Goal: Task Accomplishment & Management: Use online tool/utility

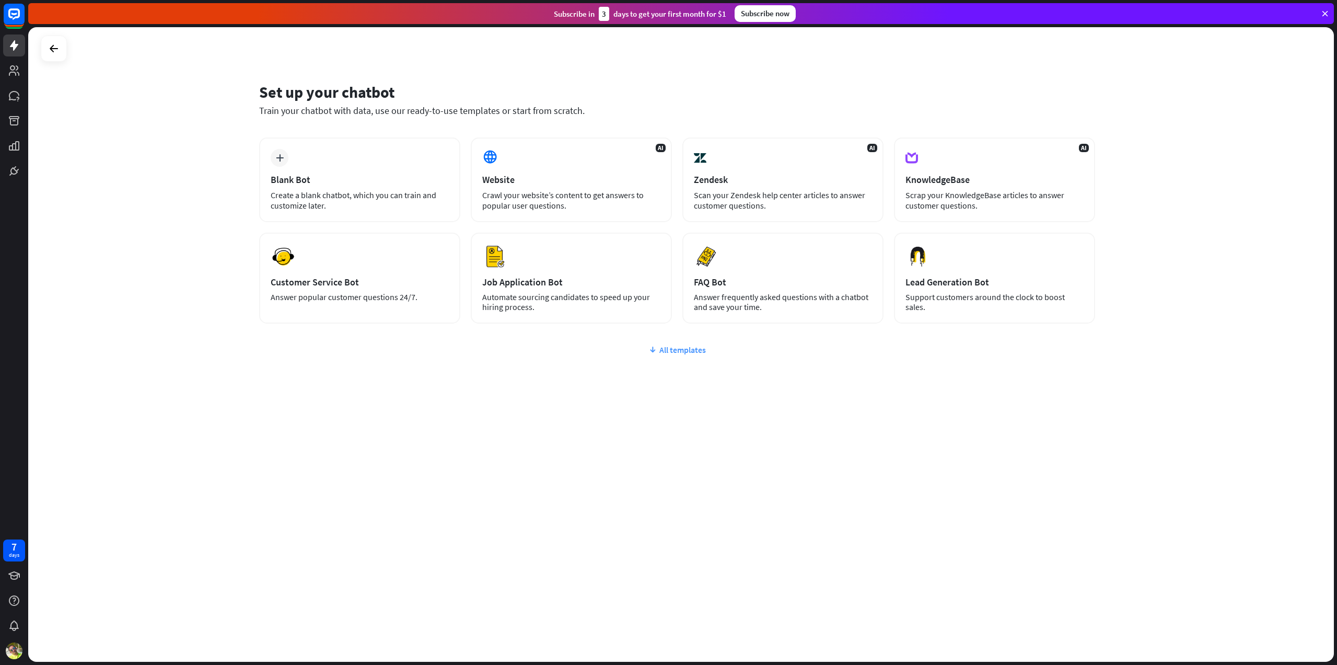
click at [700, 354] on div "All templates" at bounding box center [677, 349] width 836 height 10
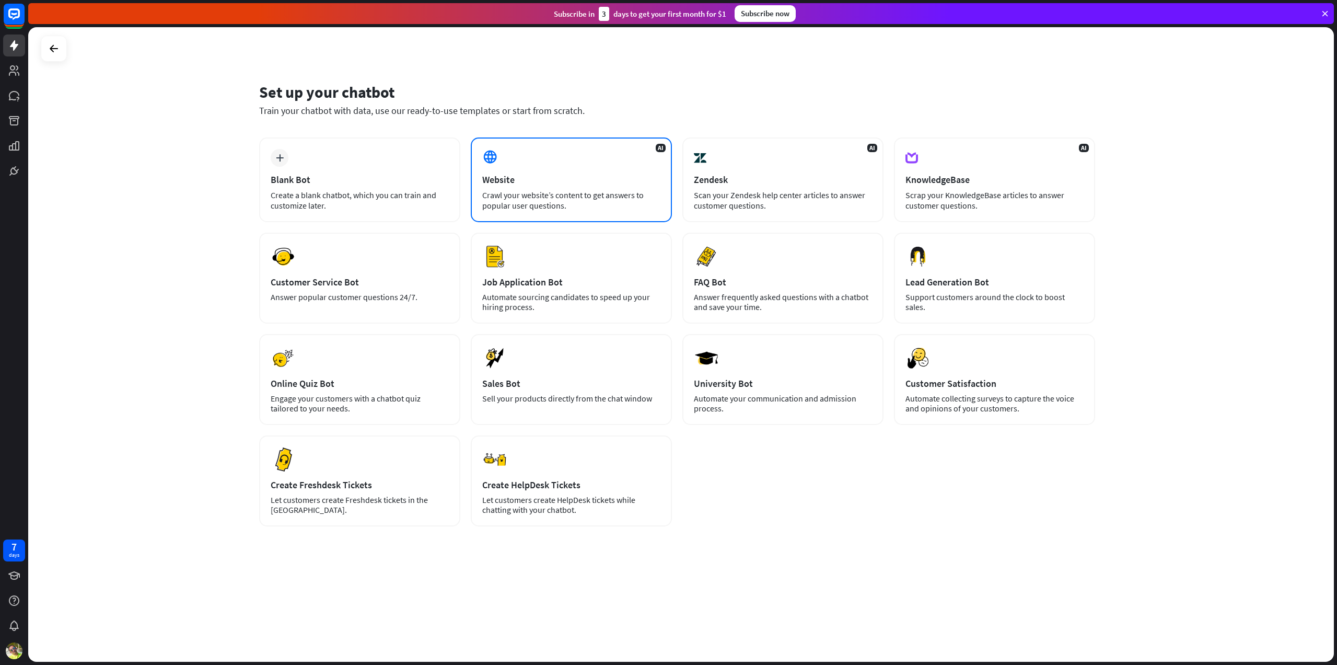
click at [588, 183] on div "Website" at bounding box center [571, 179] width 178 height 12
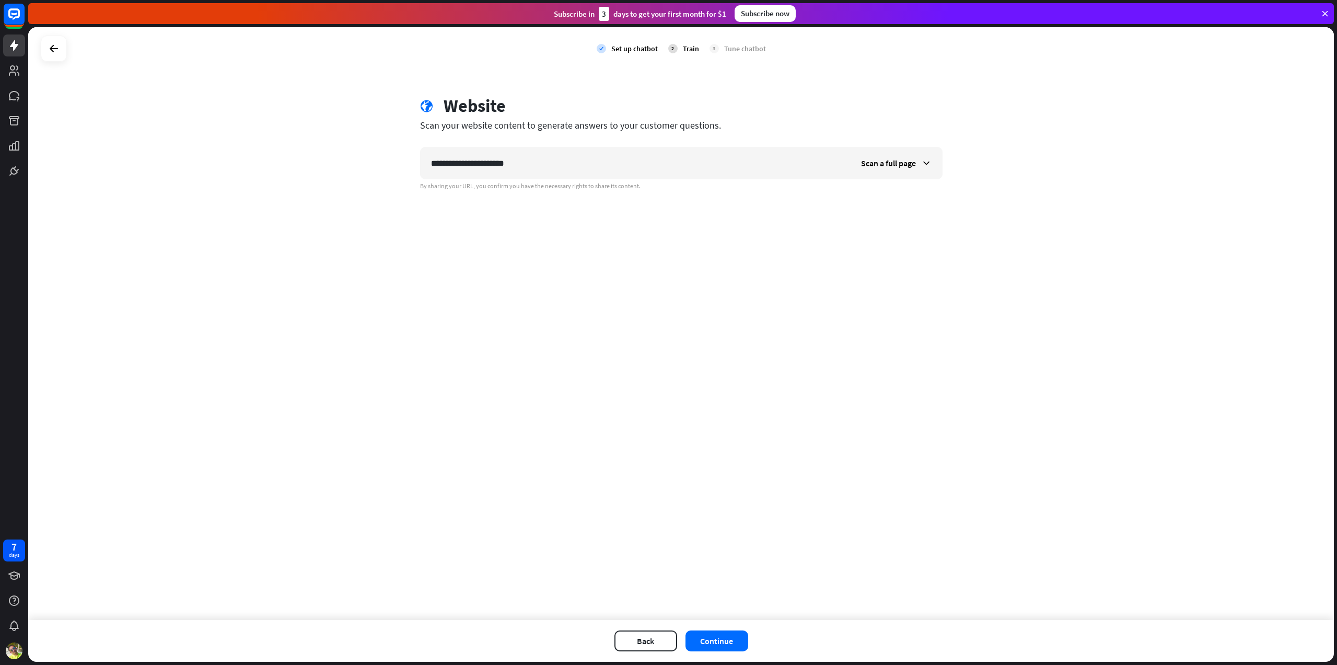
click at [491, 239] on div "**********" at bounding box center [681, 323] width 1306 height 593
click at [711, 643] on button "Continue" at bounding box center [717, 640] width 63 height 21
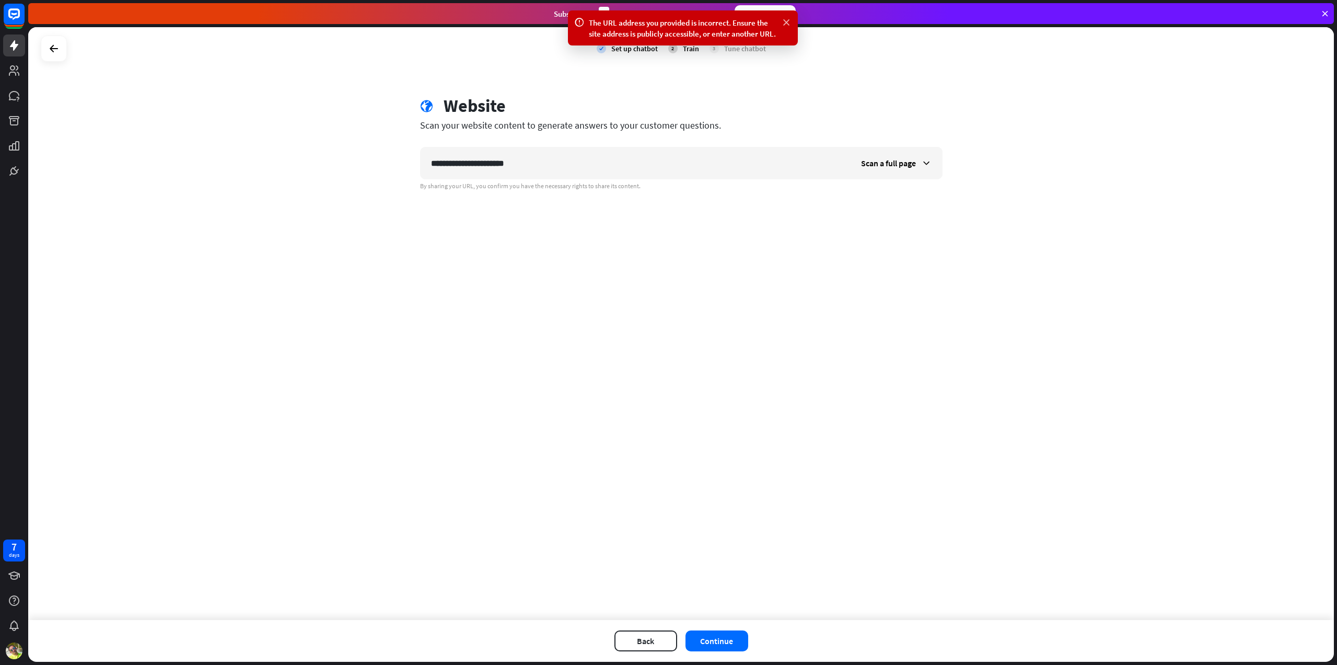
click at [786, 21] on icon at bounding box center [786, 22] width 10 height 11
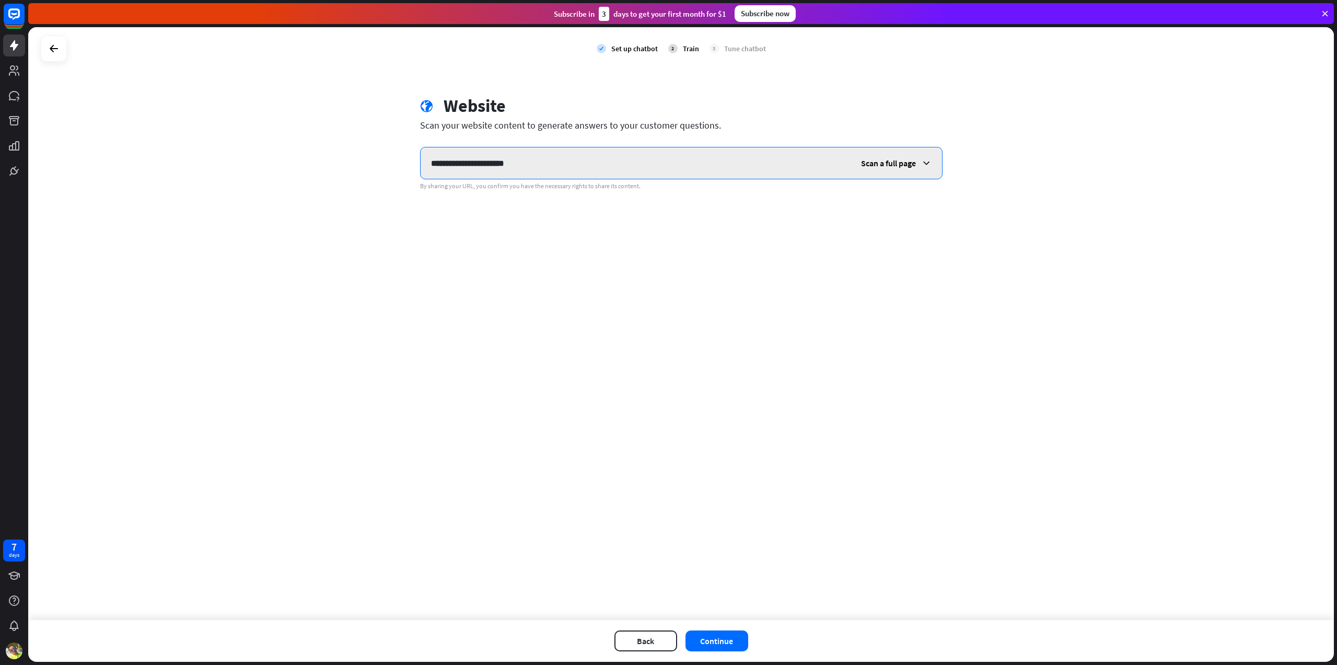
click at [432, 164] on input "**********" at bounding box center [636, 162] width 430 height 31
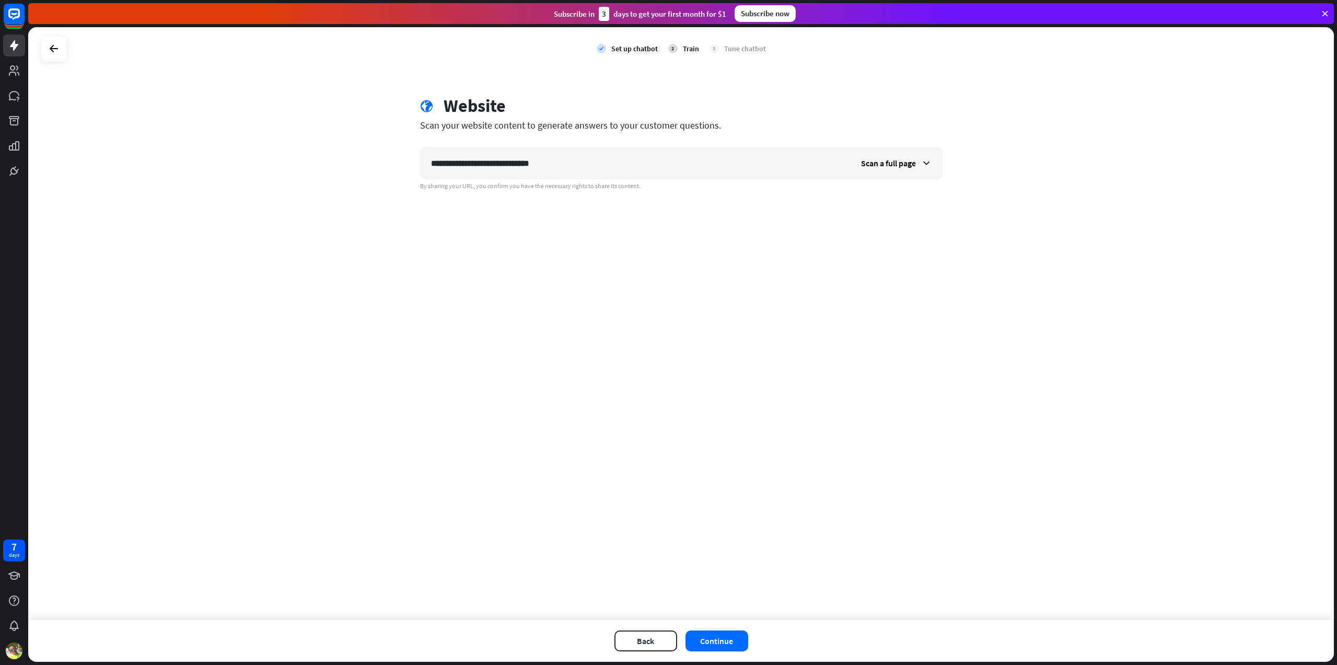
click at [800, 284] on div "**********" at bounding box center [681, 323] width 1306 height 593
click at [724, 642] on button "Continue" at bounding box center [717, 640] width 63 height 21
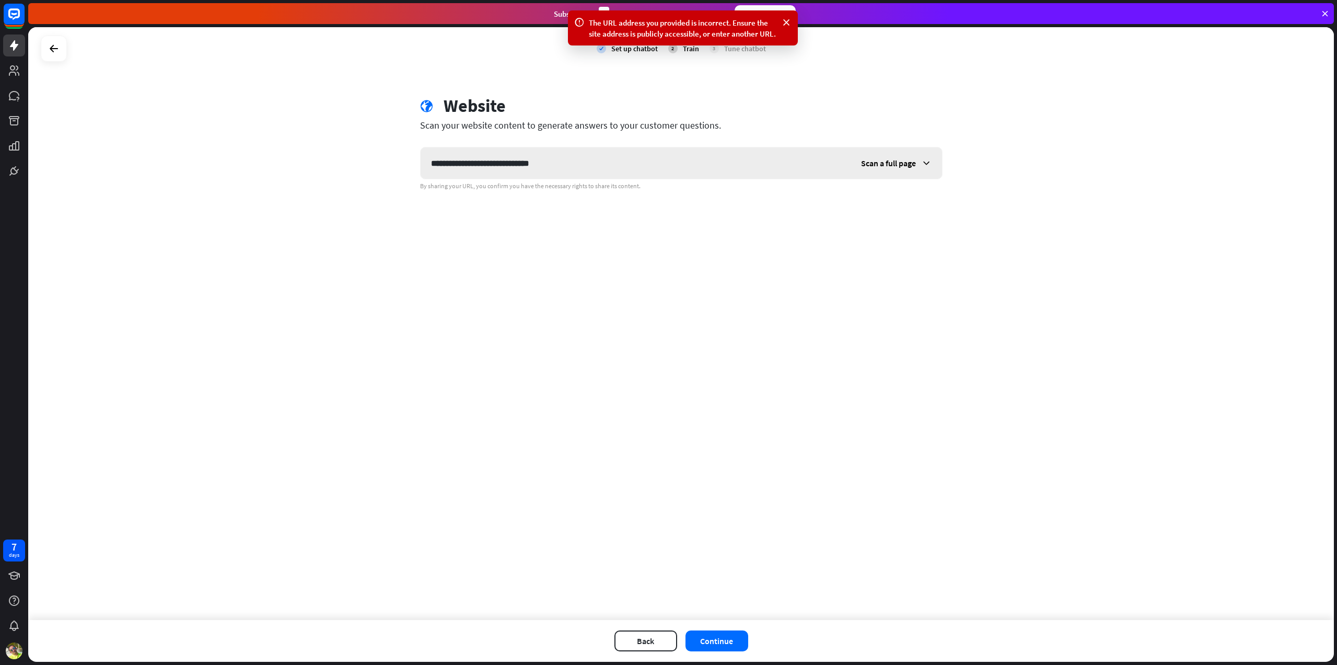
click at [925, 164] on icon at bounding box center [926, 163] width 10 height 10
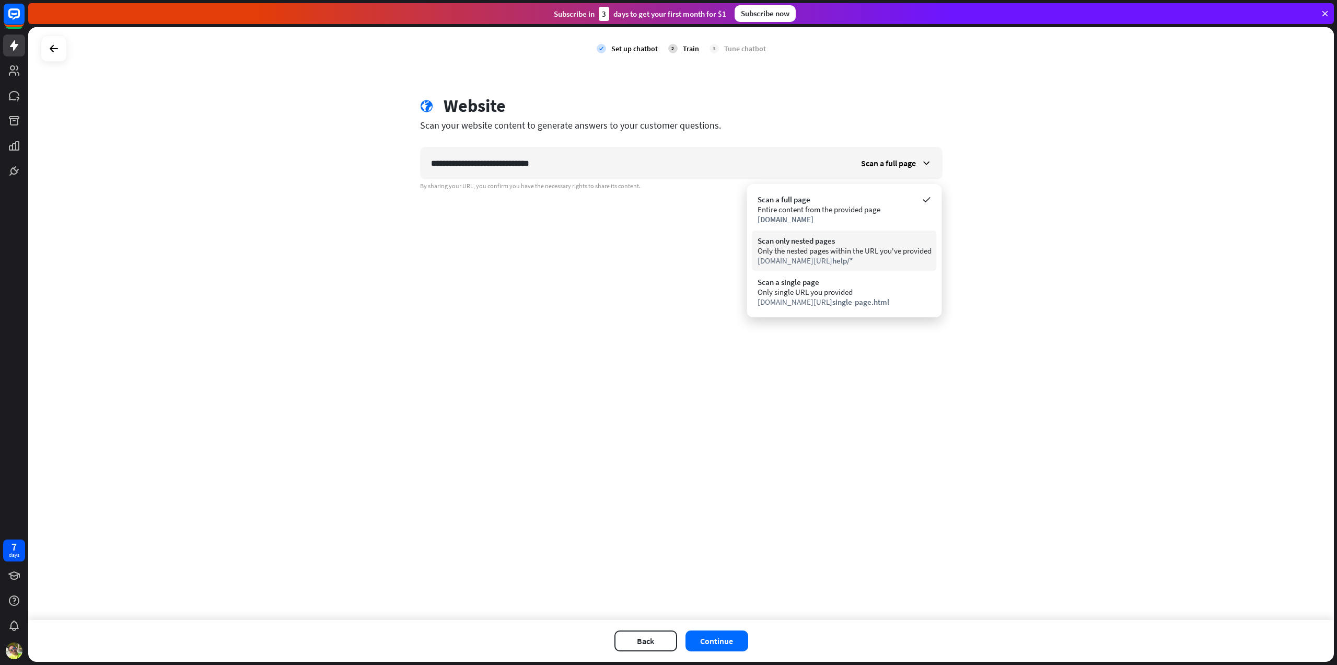
click at [827, 242] on div "Scan only nested pages" at bounding box center [845, 241] width 174 height 10
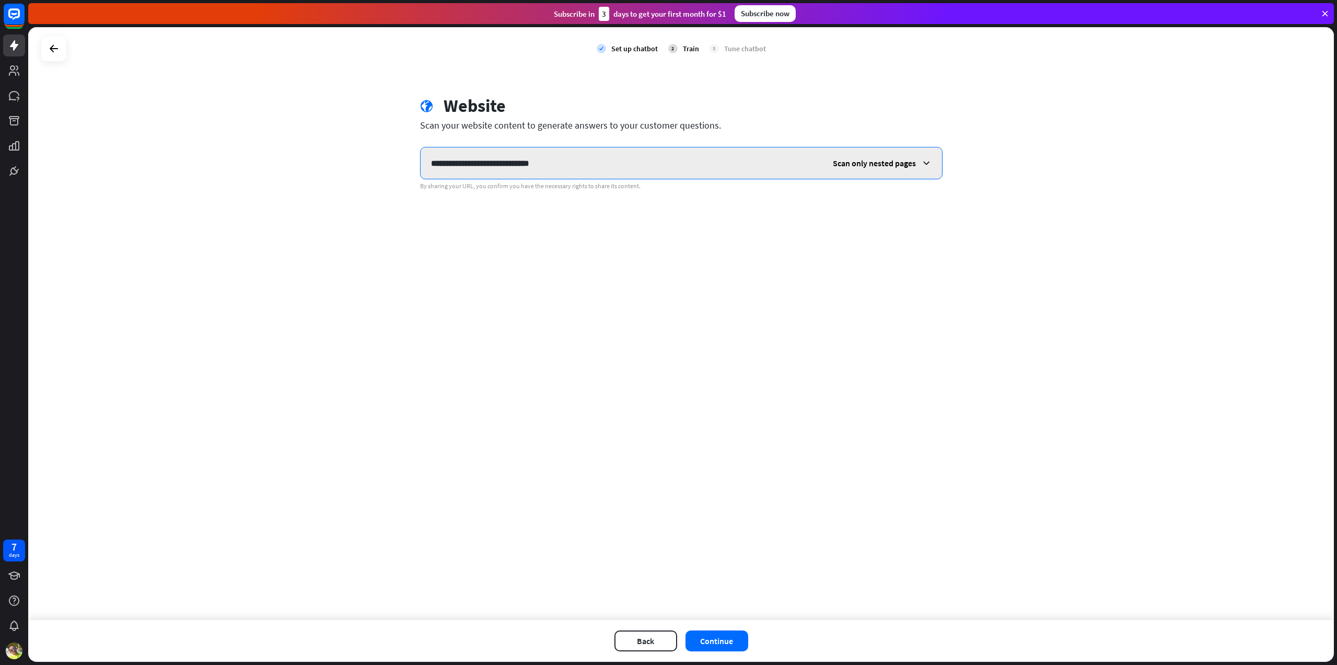
click at [556, 161] on input "**********" at bounding box center [622, 162] width 402 height 31
type input "**********"
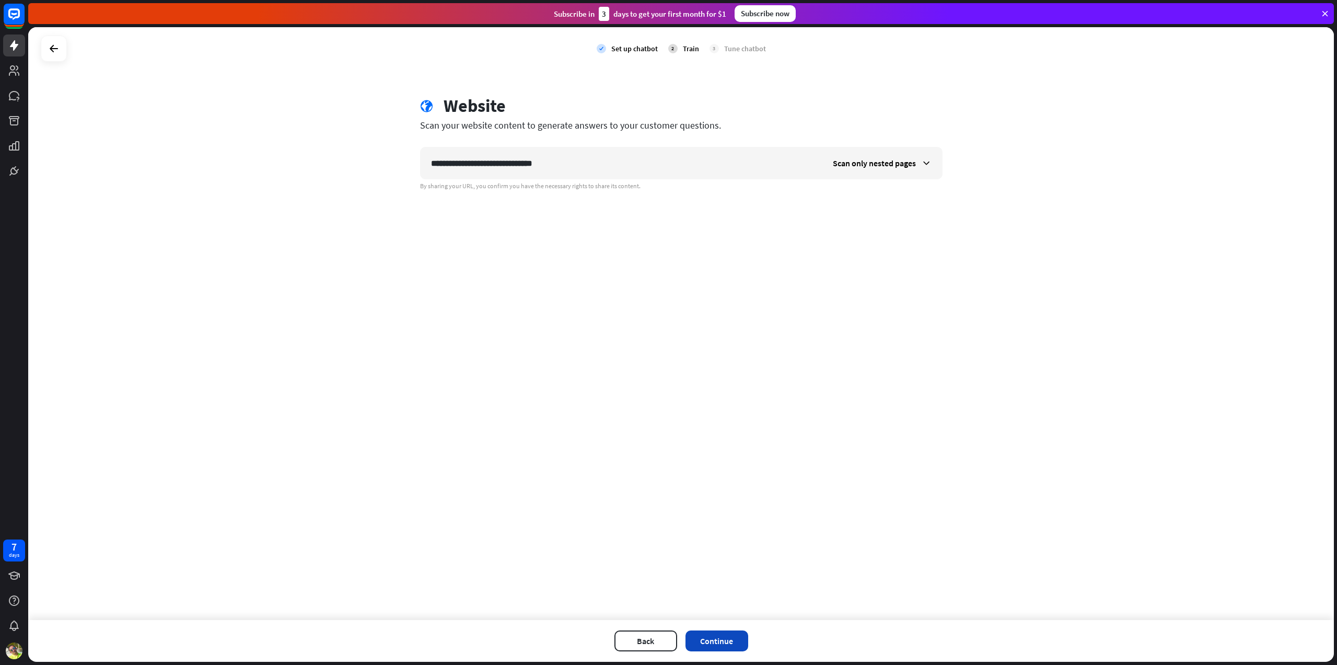
click at [716, 639] on button "Continue" at bounding box center [717, 640] width 63 height 21
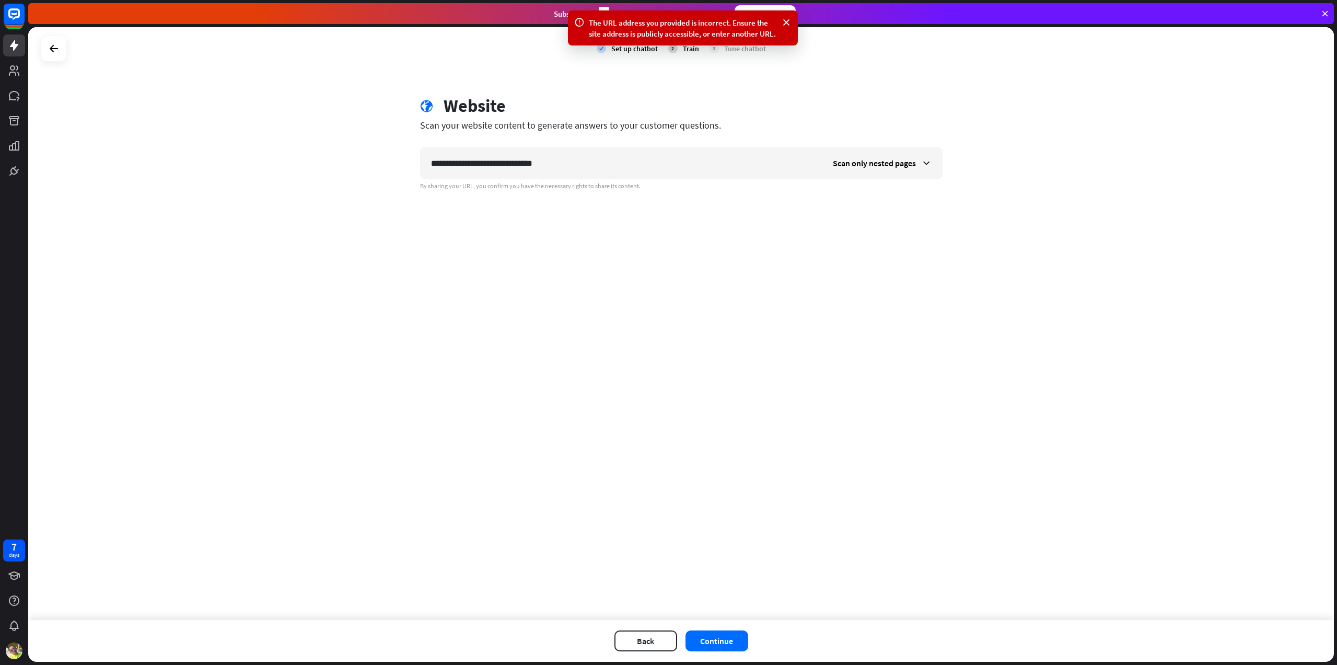
drag, startPoint x: 788, startPoint y: 20, endPoint x: 807, endPoint y: 77, distance: 60.1
click at [788, 20] on icon at bounding box center [786, 22] width 10 height 11
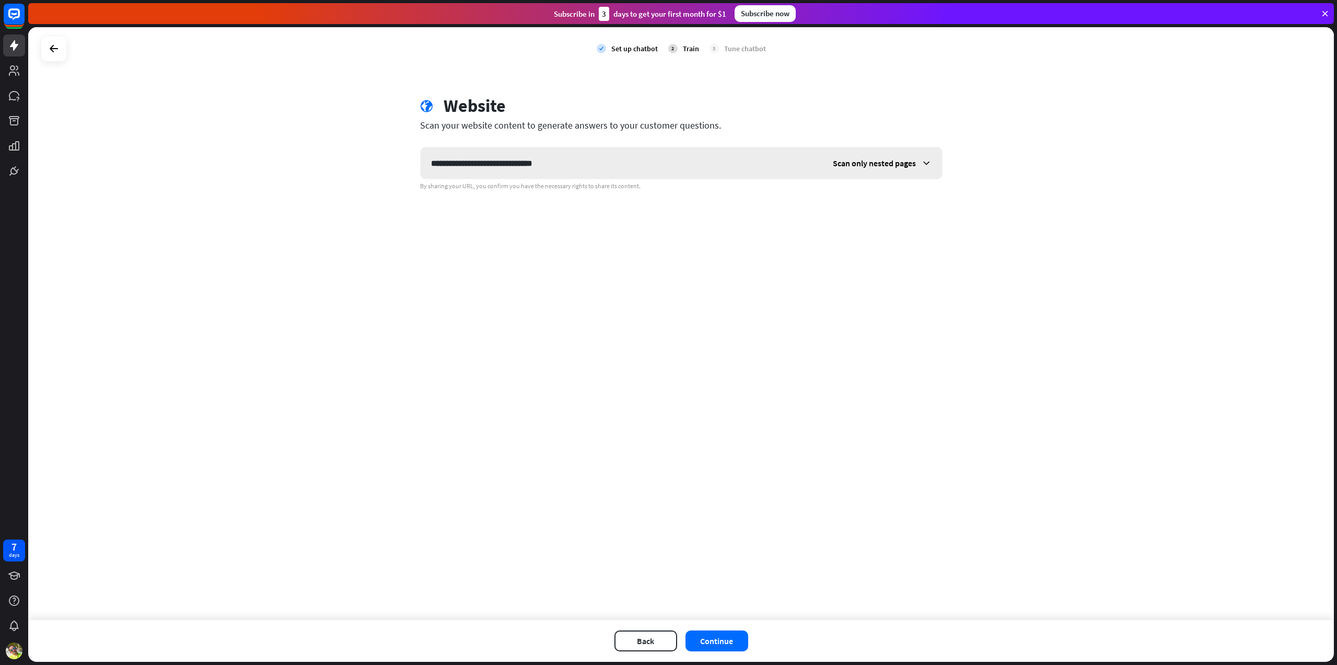
click at [917, 161] on div "Scan only nested pages" at bounding box center [882, 162] width 120 height 31
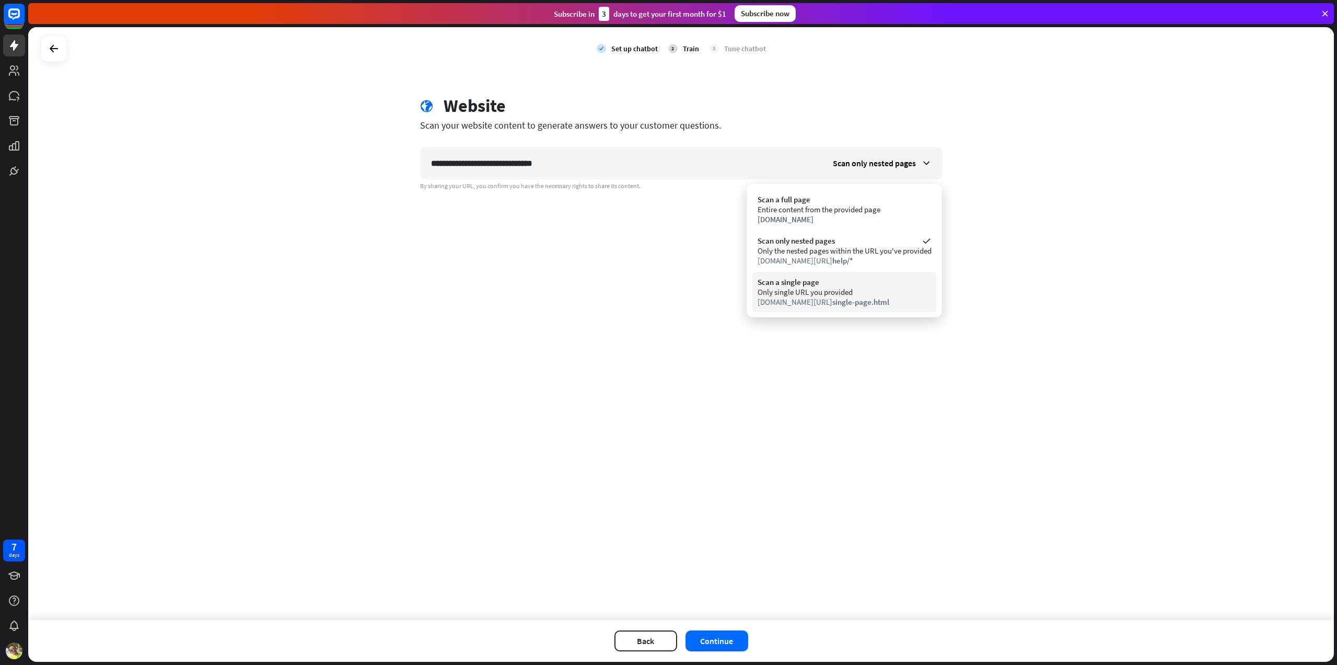
click at [788, 289] on div "Only single URL you provided" at bounding box center [845, 292] width 174 height 10
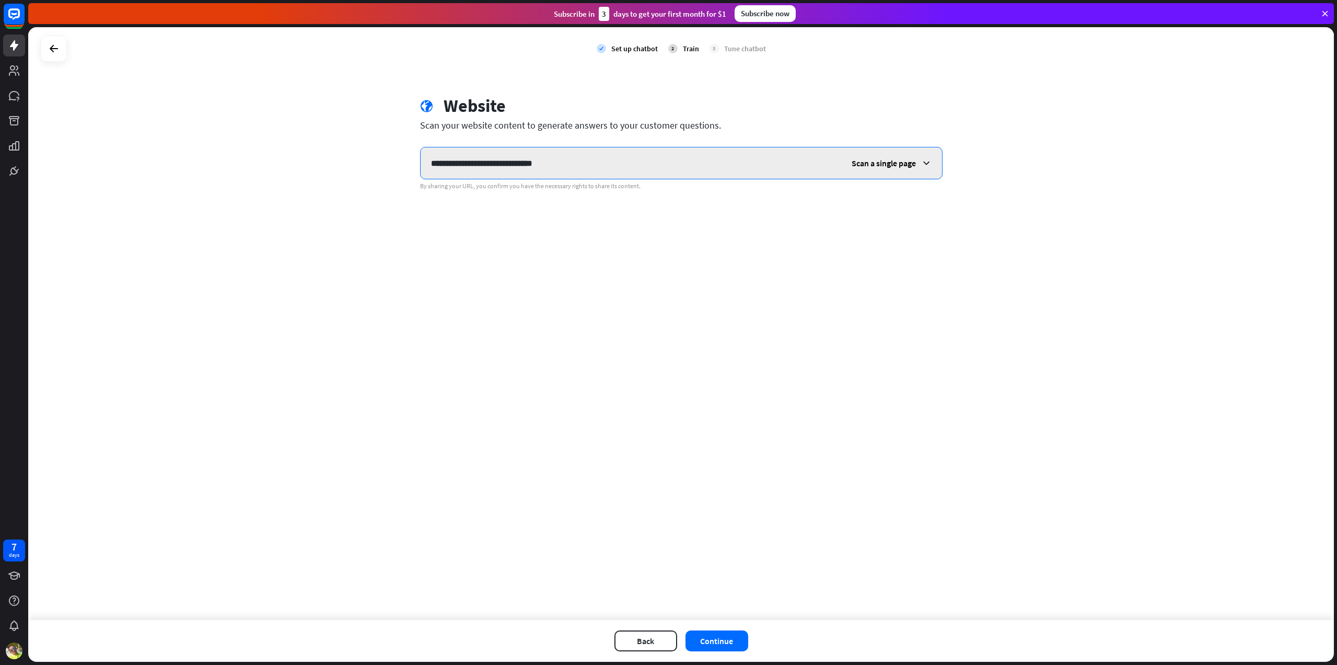
click at [593, 168] on input "**********" at bounding box center [631, 162] width 421 height 31
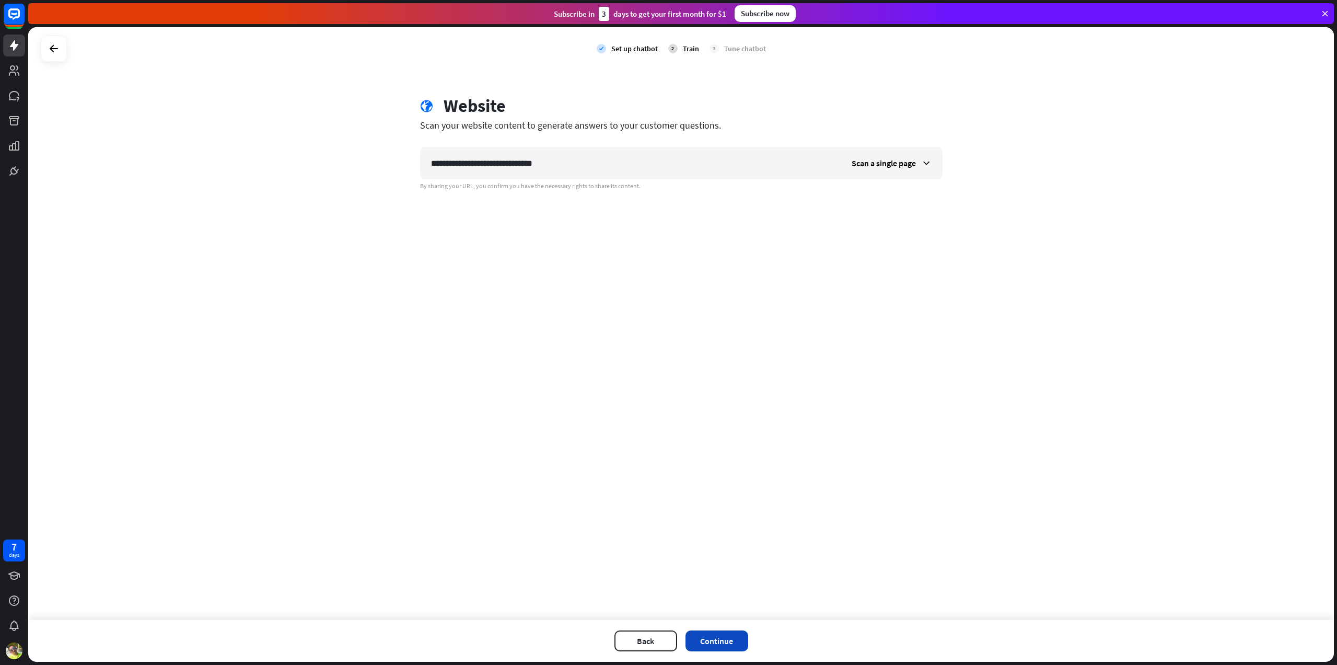
click at [713, 640] on button "Continue" at bounding box center [717, 640] width 63 height 21
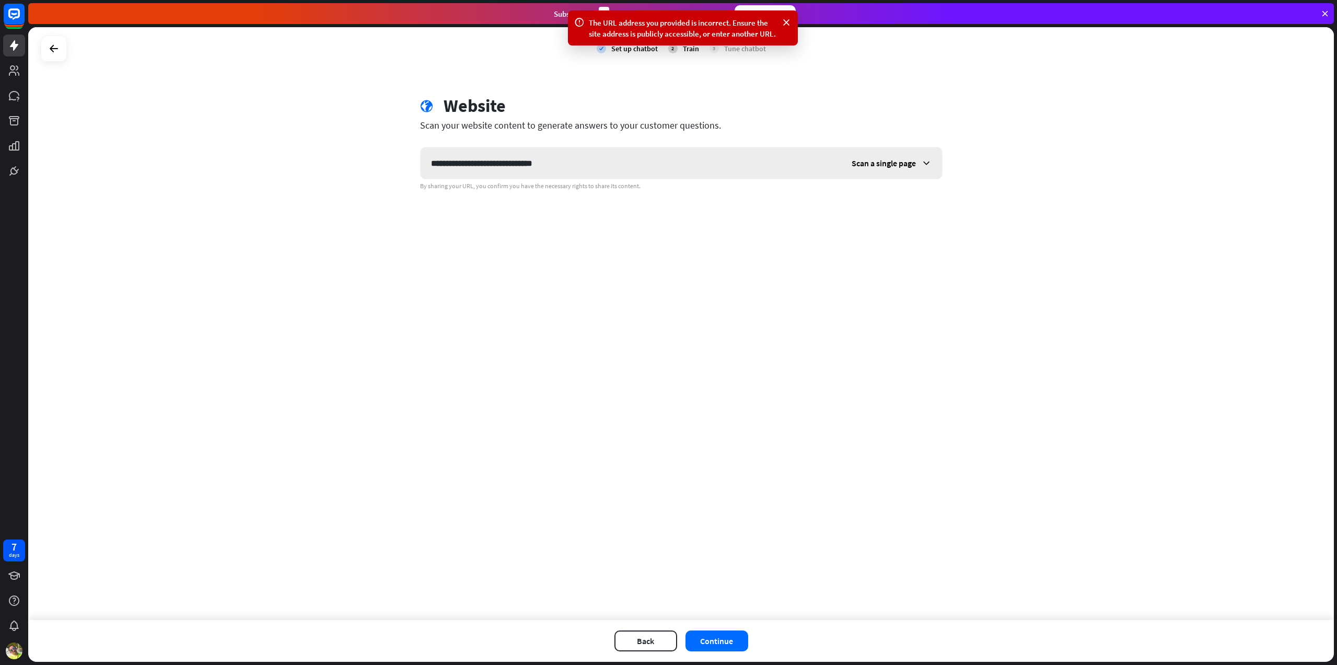
drag, startPoint x: 597, startPoint y: 207, endPoint x: 619, endPoint y: 177, distance: 37.0
click at [597, 206] on div "**********" at bounding box center [681, 323] width 1306 height 593
click at [786, 19] on icon at bounding box center [786, 22] width 10 height 11
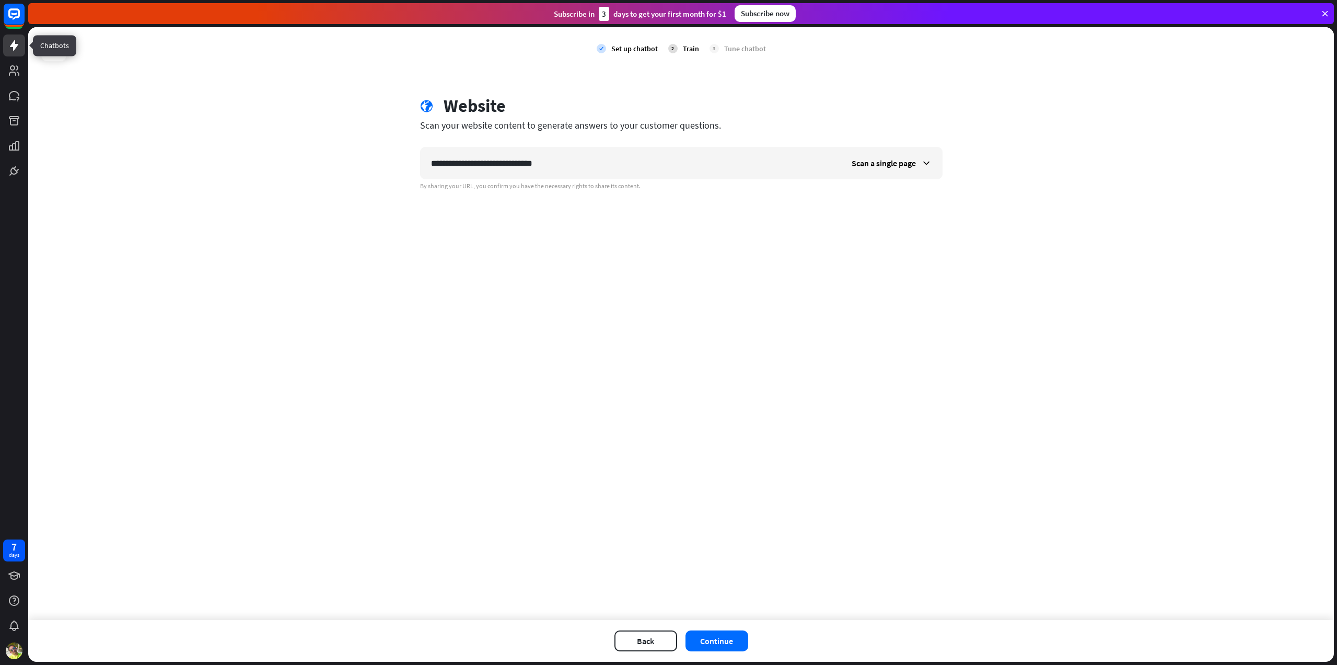
click at [16, 53] on link at bounding box center [14, 45] width 22 height 22
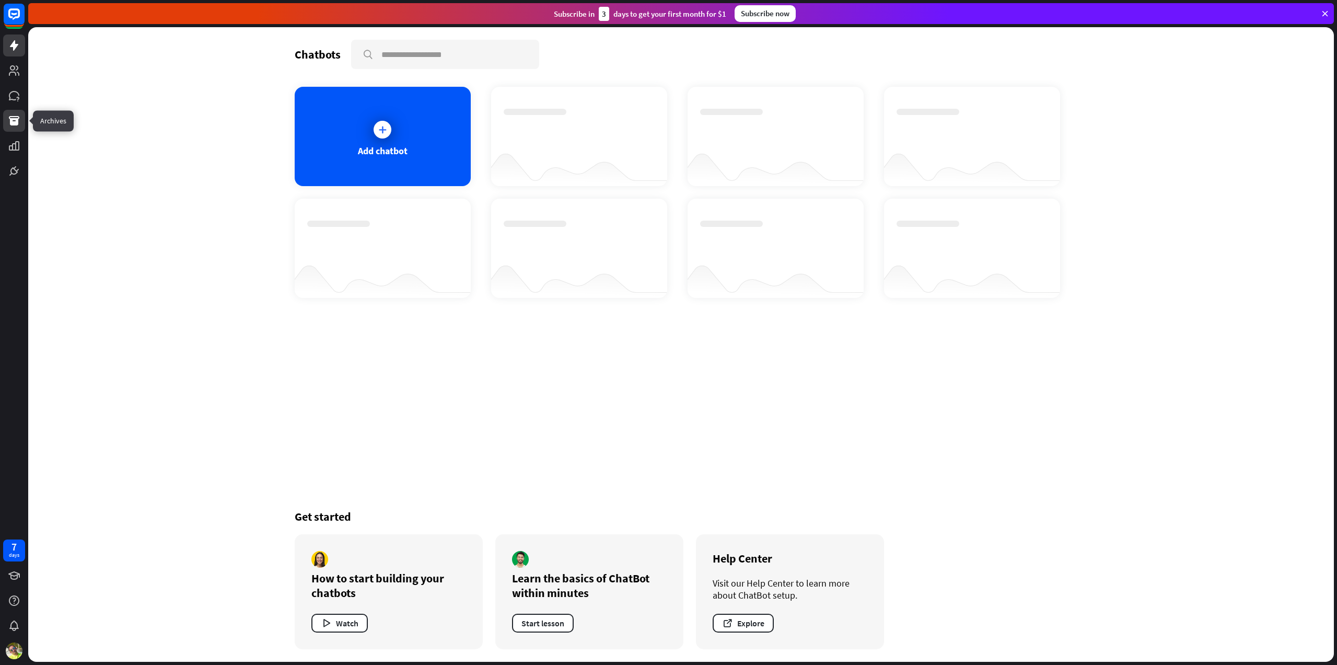
click at [15, 123] on icon at bounding box center [14, 120] width 10 height 9
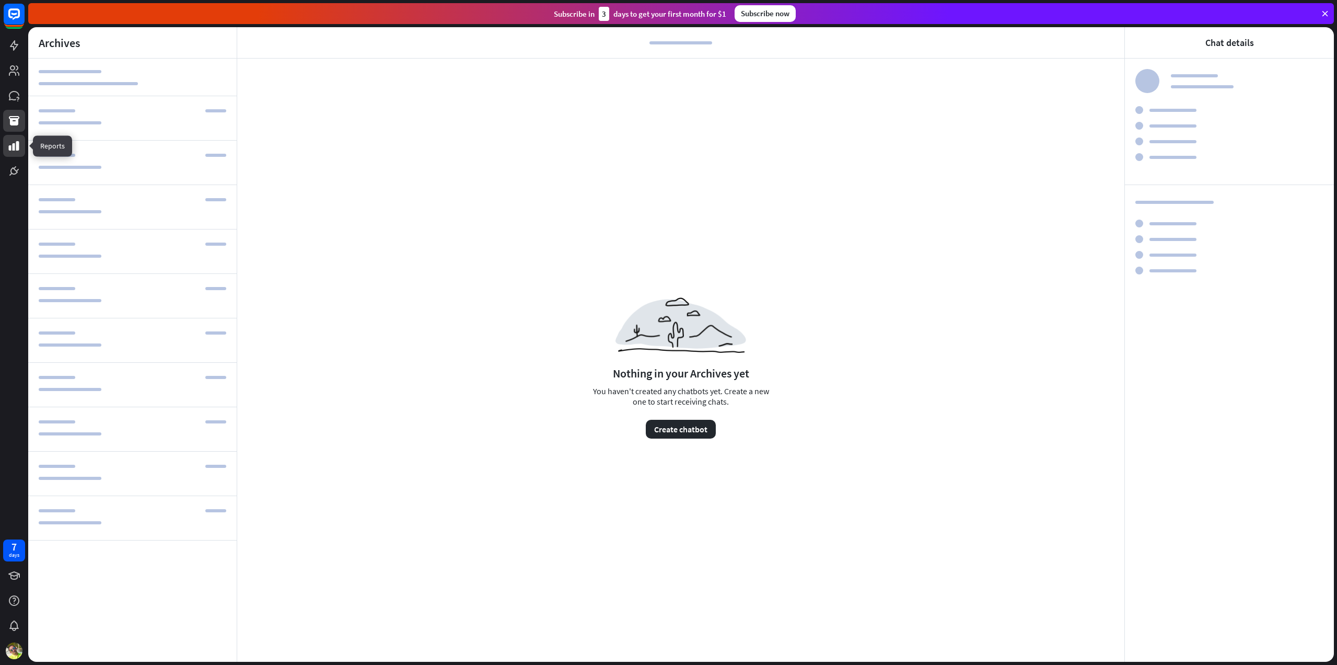
click at [11, 149] on icon at bounding box center [14, 145] width 10 height 9
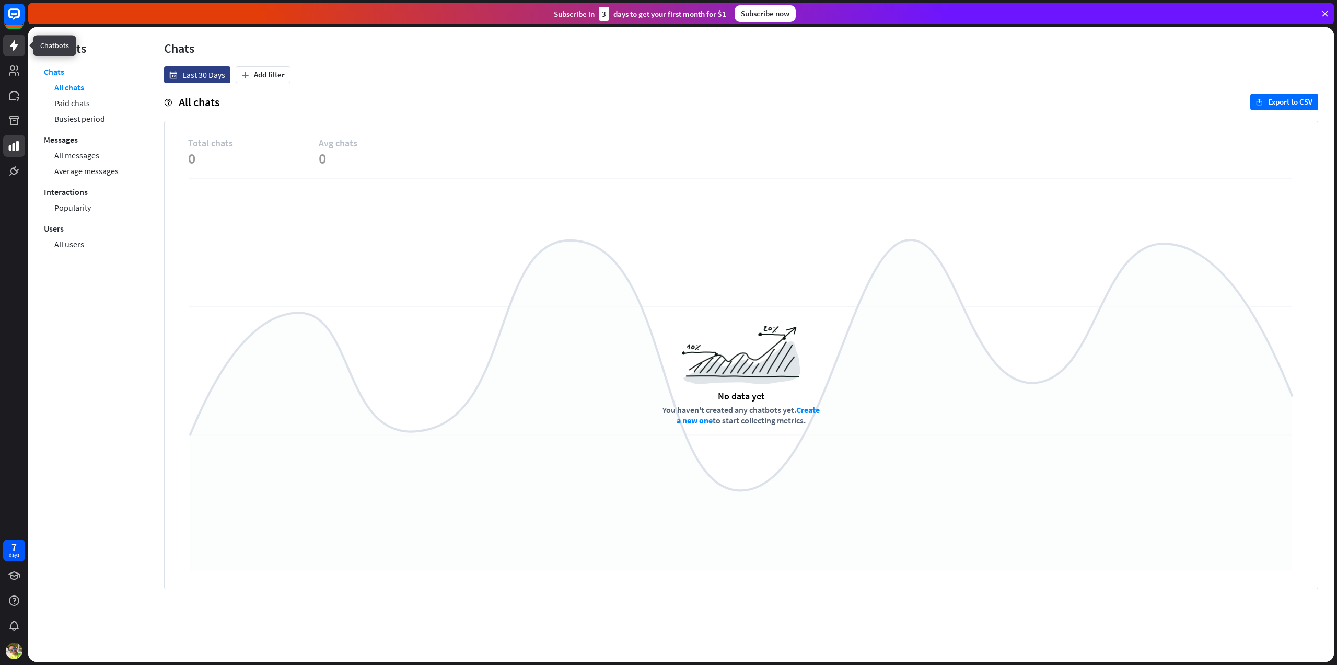
click at [17, 52] on link at bounding box center [14, 45] width 22 height 22
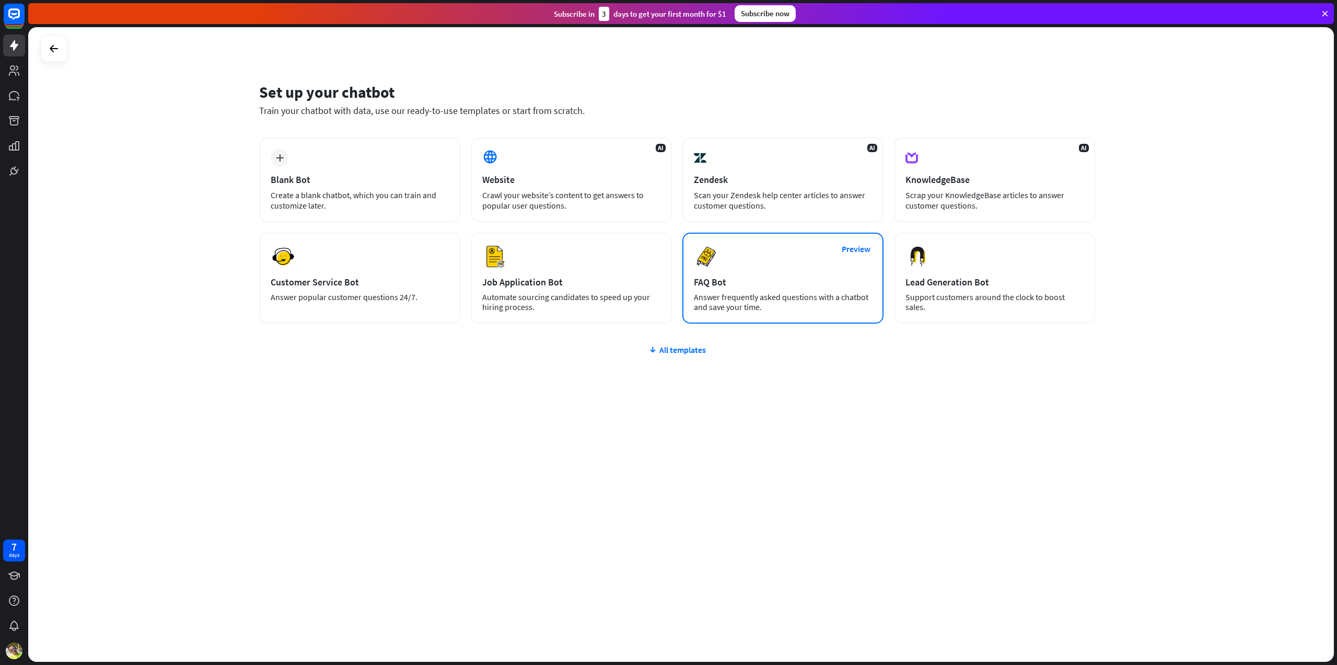
click at [732, 250] on div "Preview FAQ Bot [PERSON_NAME] frequently asked questions with a chatbot and sav…" at bounding box center [782, 278] width 201 height 91
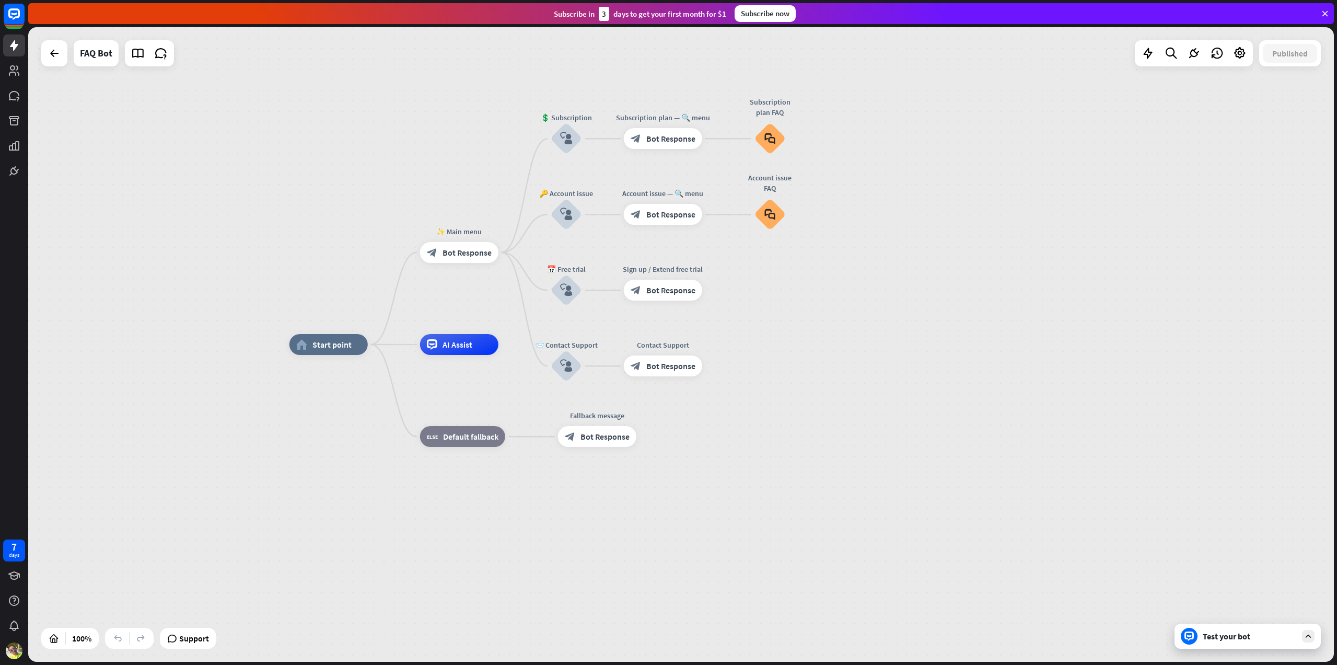
click at [1234, 635] on div "Test your bot" at bounding box center [1250, 636] width 94 height 10
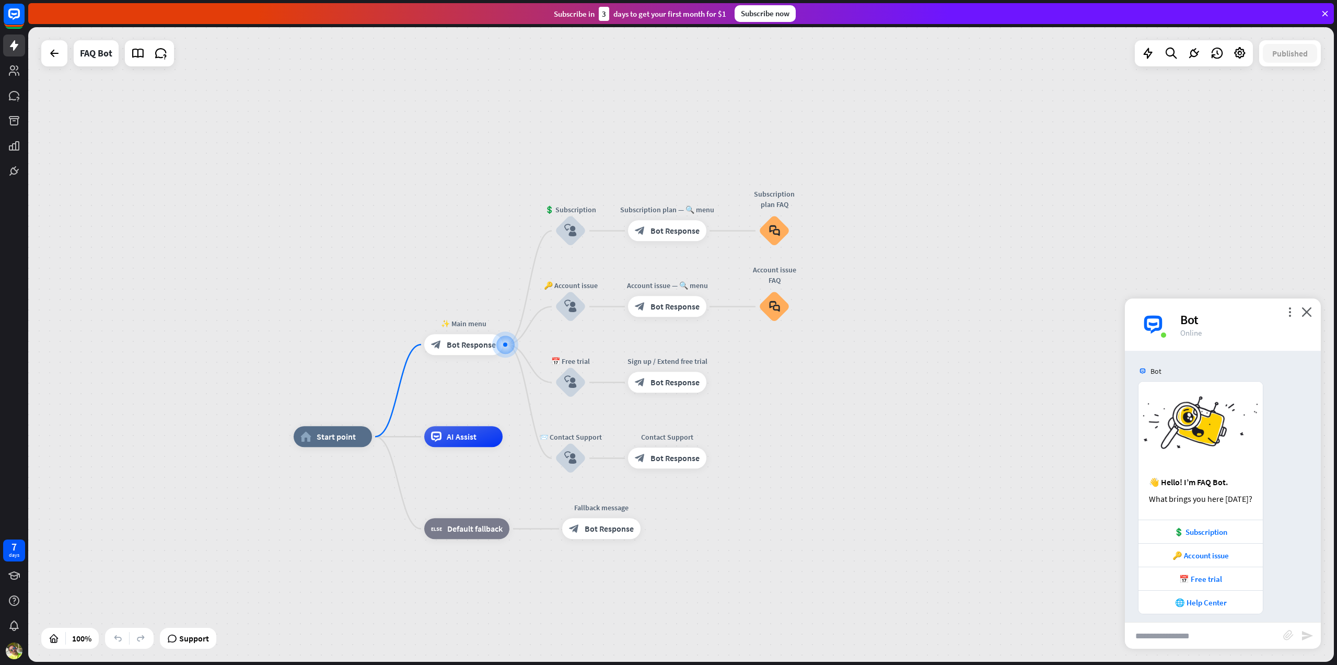
scroll to position [8, 0]
click at [1218, 548] on div "🔑 Account issue" at bounding box center [1201, 547] width 114 height 10
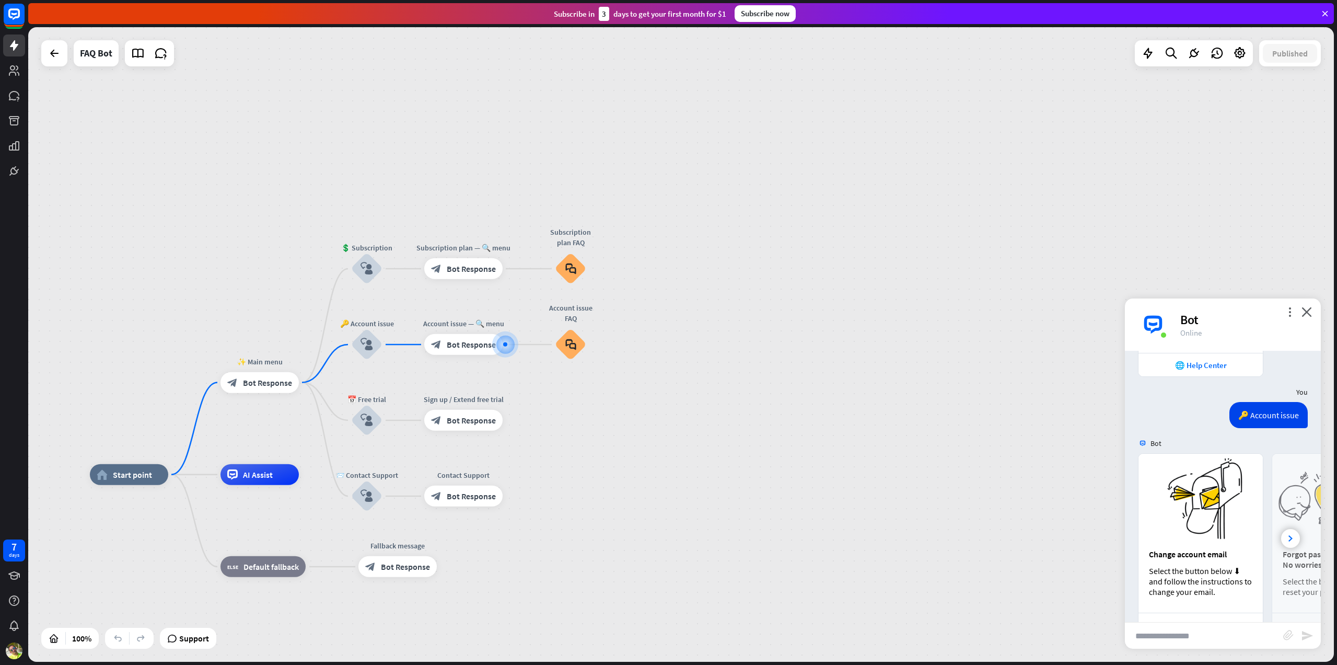
scroll to position [291, 0]
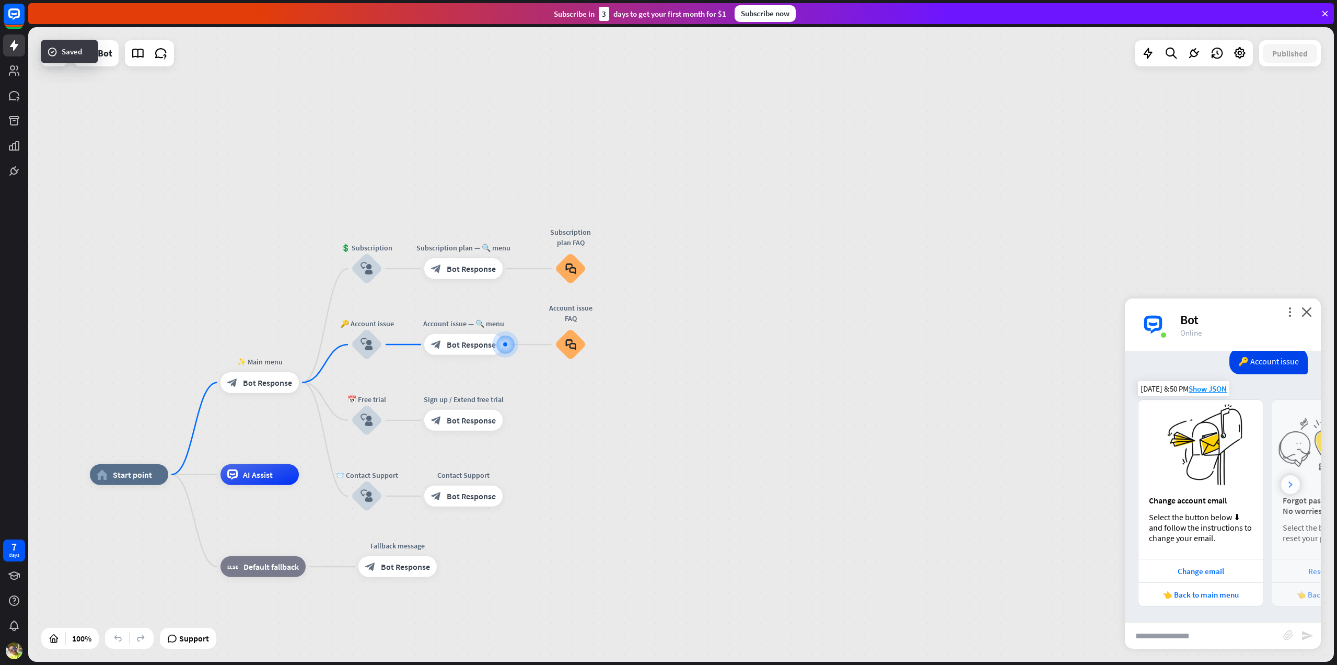
click at [1290, 482] on icon at bounding box center [1291, 484] width 4 height 6
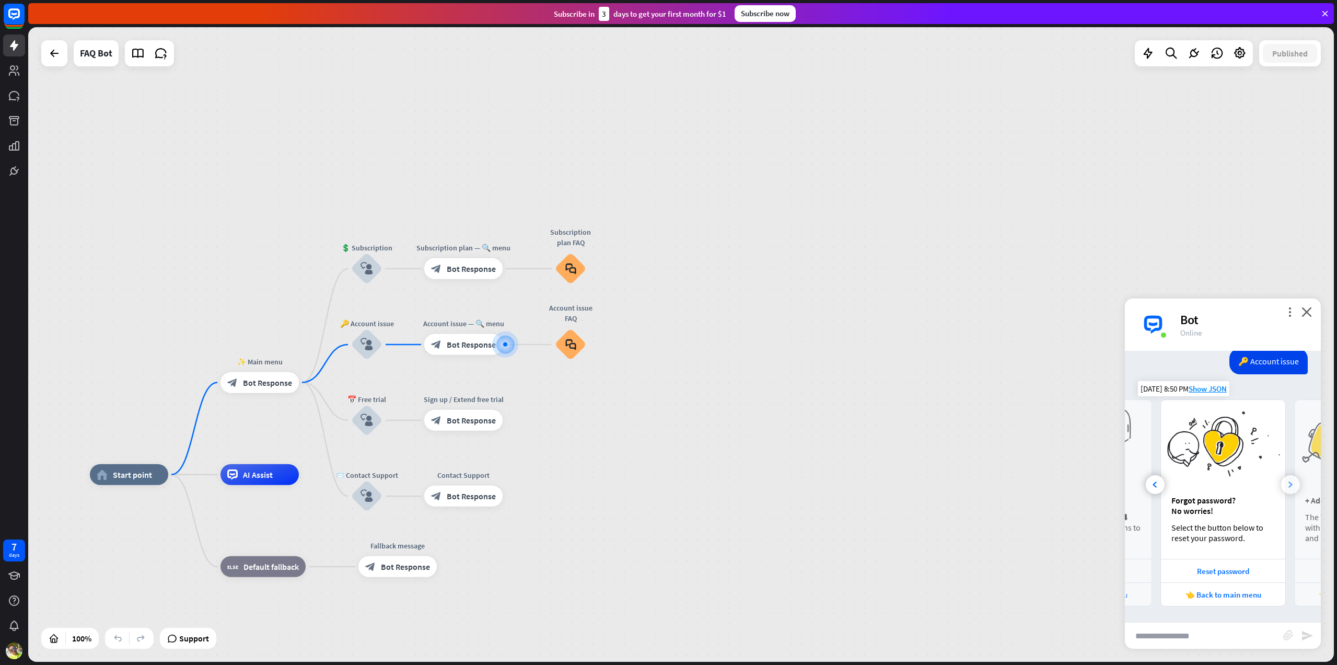
click at [1290, 485] on icon at bounding box center [1291, 484] width 4 height 6
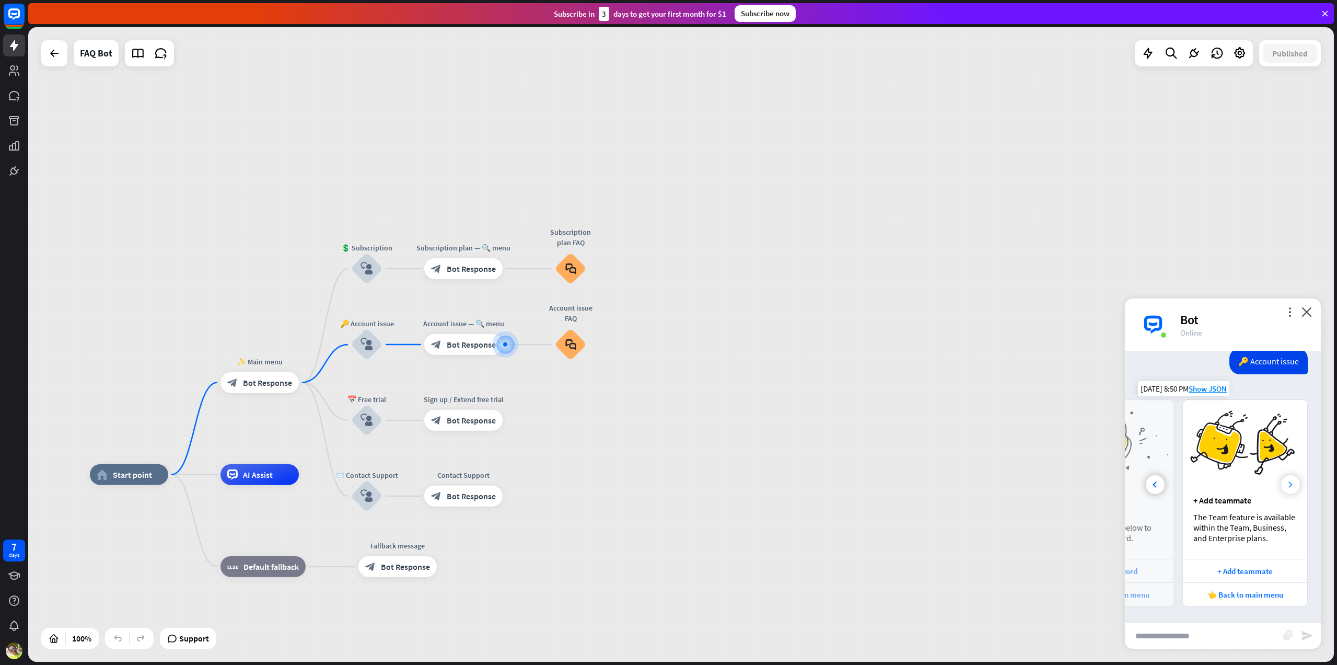
scroll to position [0, 223]
click at [1200, 629] on input "text" at bounding box center [1204, 635] width 158 height 26
type input "**"
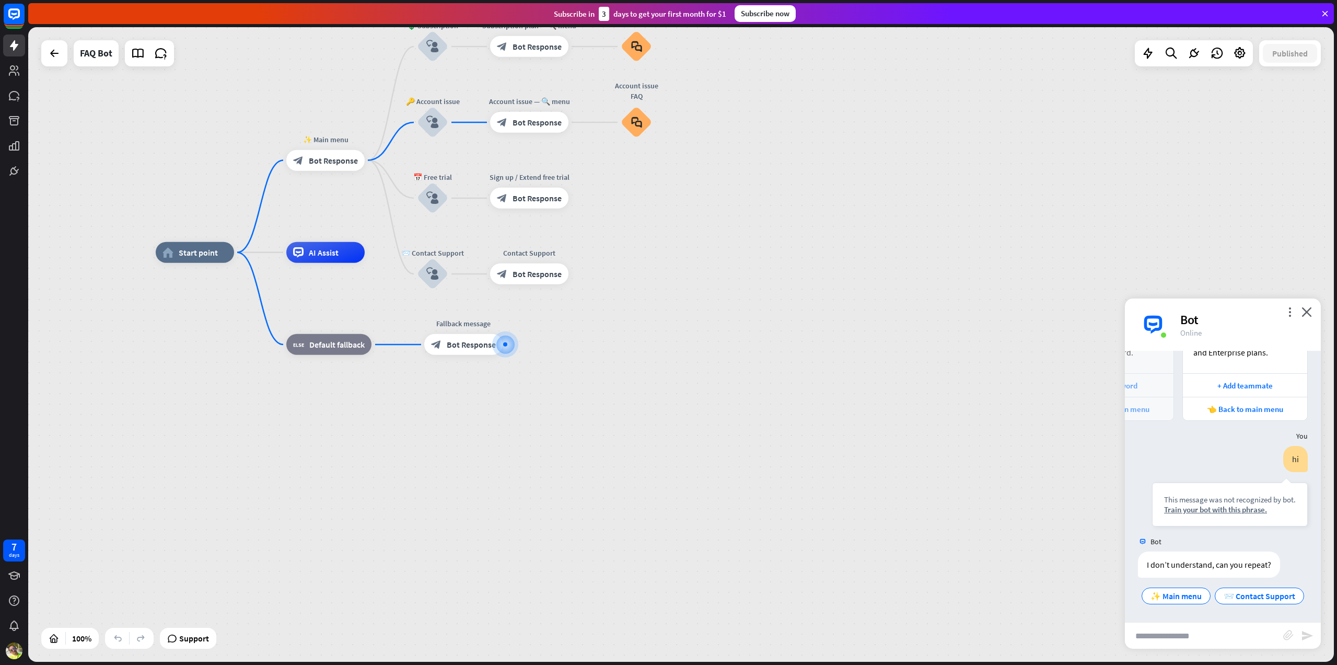
scroll to position [477, 0]
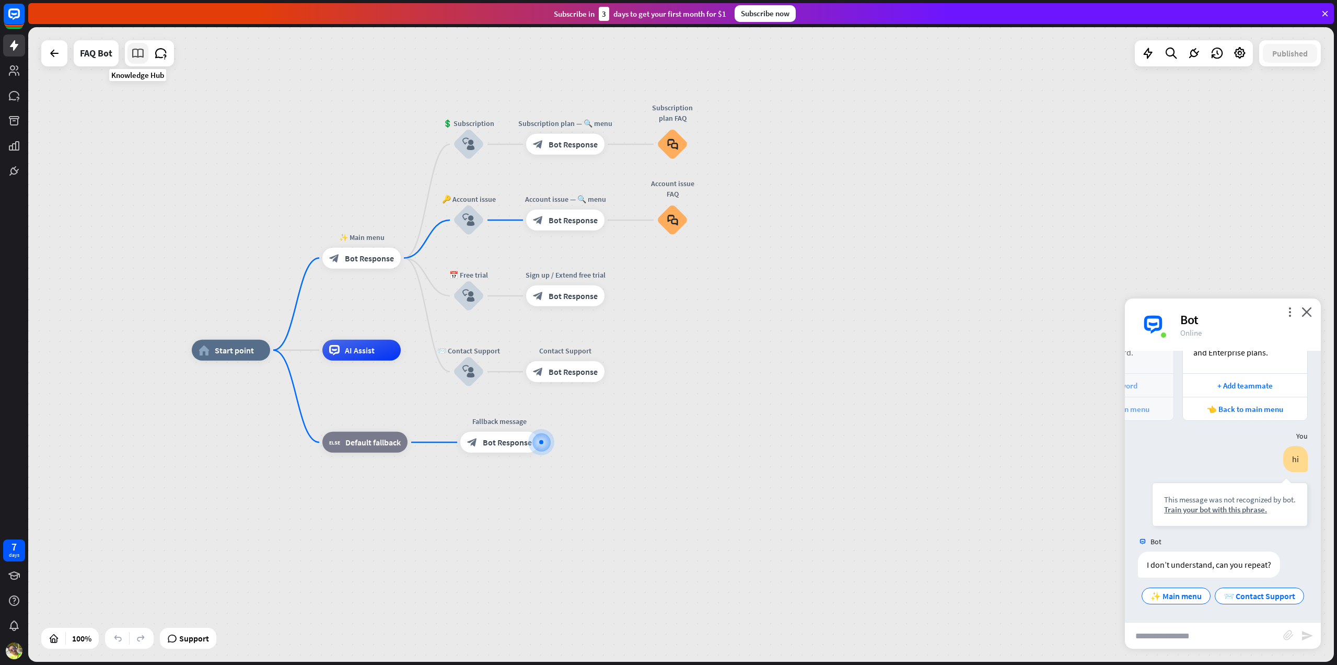
click at [138, 55] on icon at bounding box center [138, 54] width 14 height 14
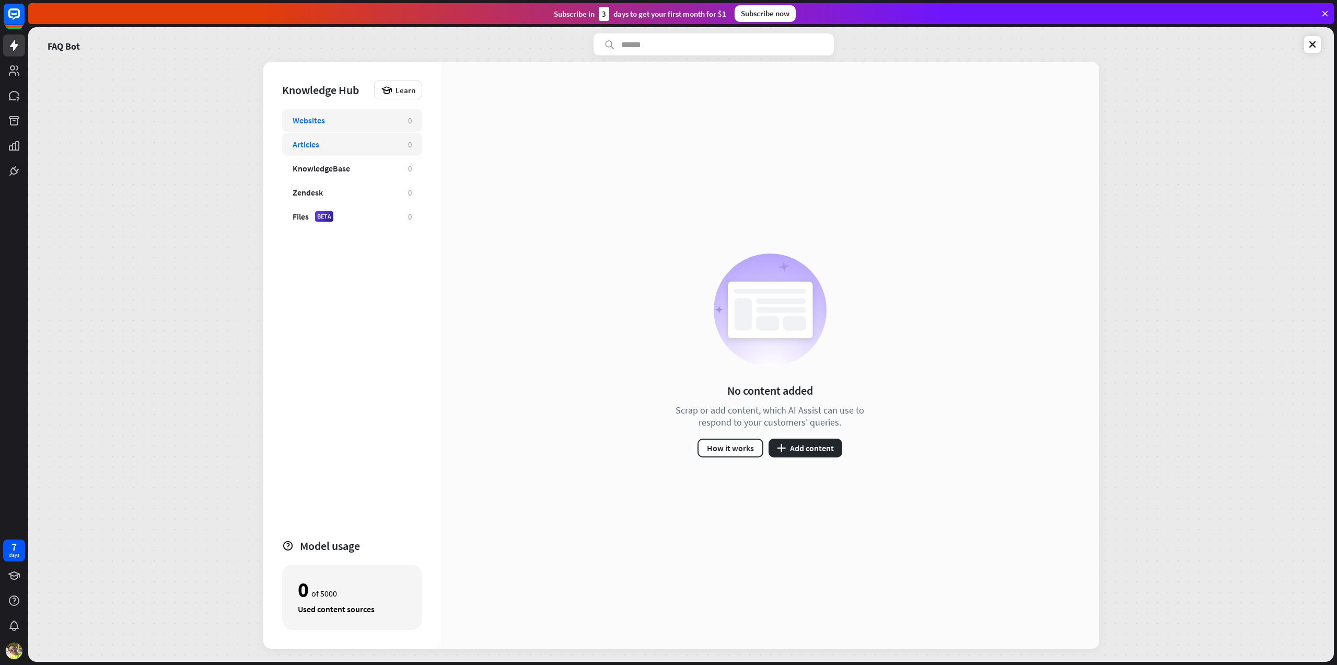
click at [310, 145] on div "Articles" at bounding box center [306, 144] width 27 height 10
click at [808, 448] on button "plus Add content" at bounding box center [806, 447] width 74 height 19
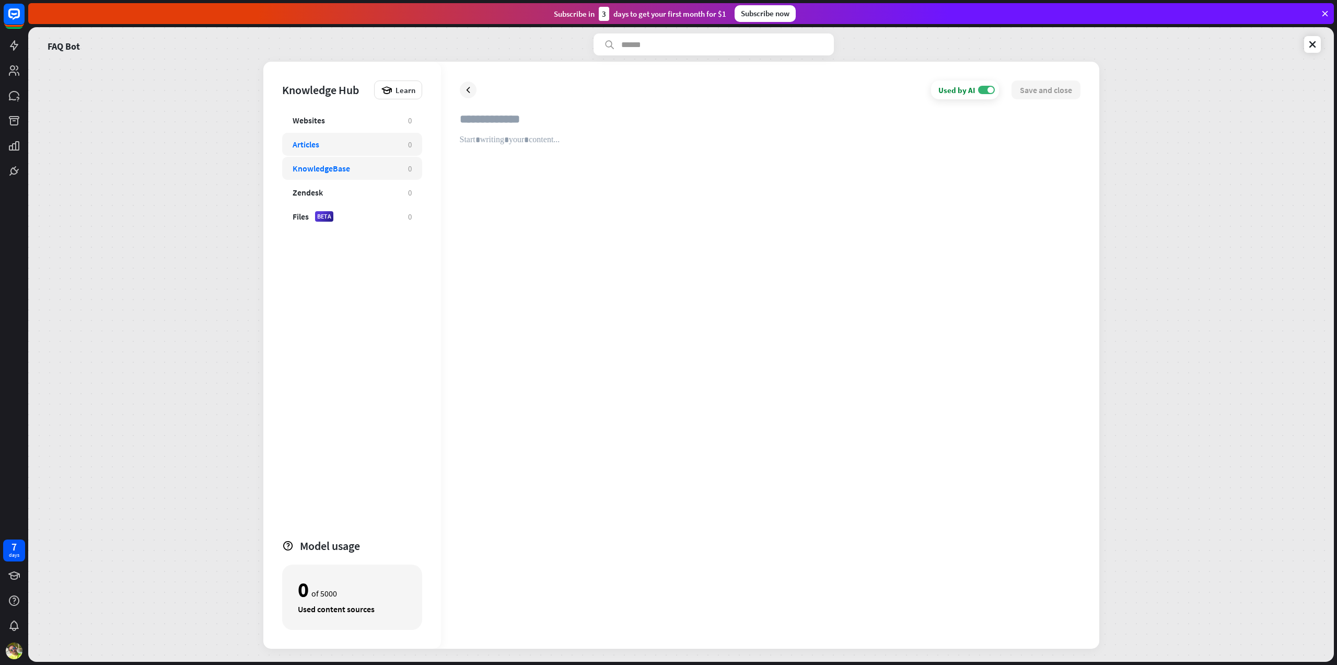
click at [345, 172] on div "KnowledgeBase" at bounding box center [321, 168] width 57 height 10
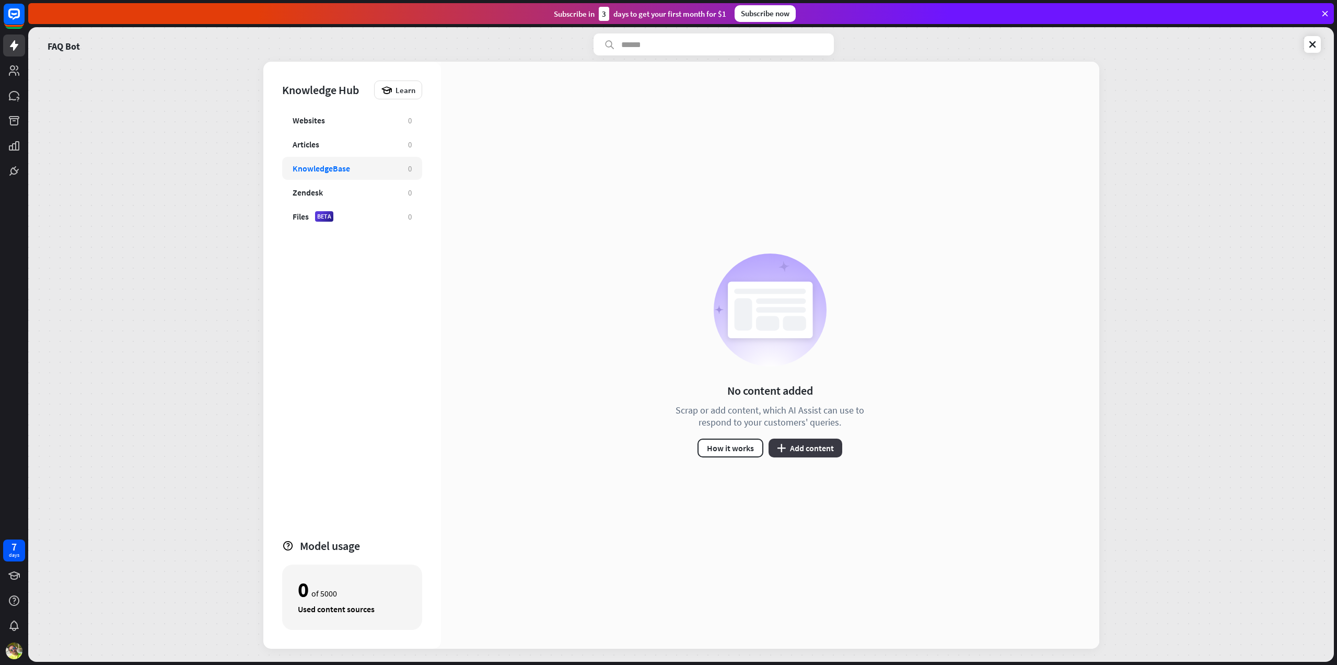
click at [826, 450] on button "plus Add content" at bounding box center [806, 447] width 74 height 19
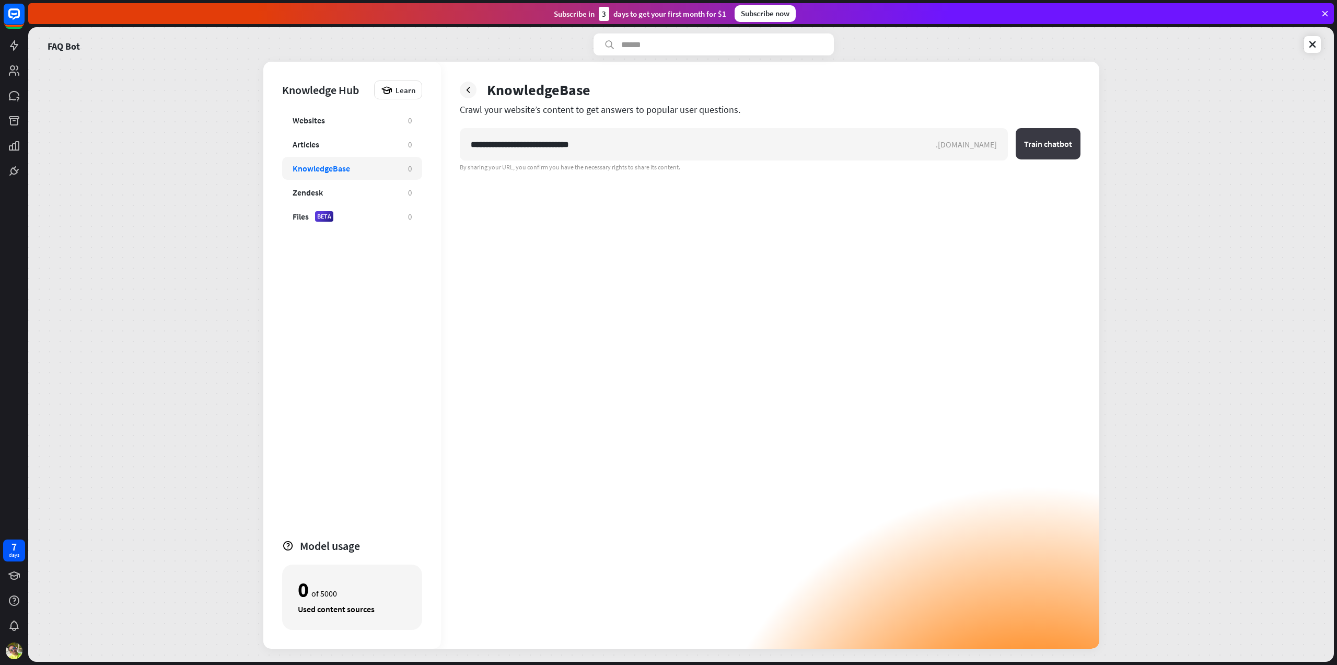
type input "**********"
click at [1065, 149] on button "Train chatbot" at bounding box center [1048, 143] width 65 height 31
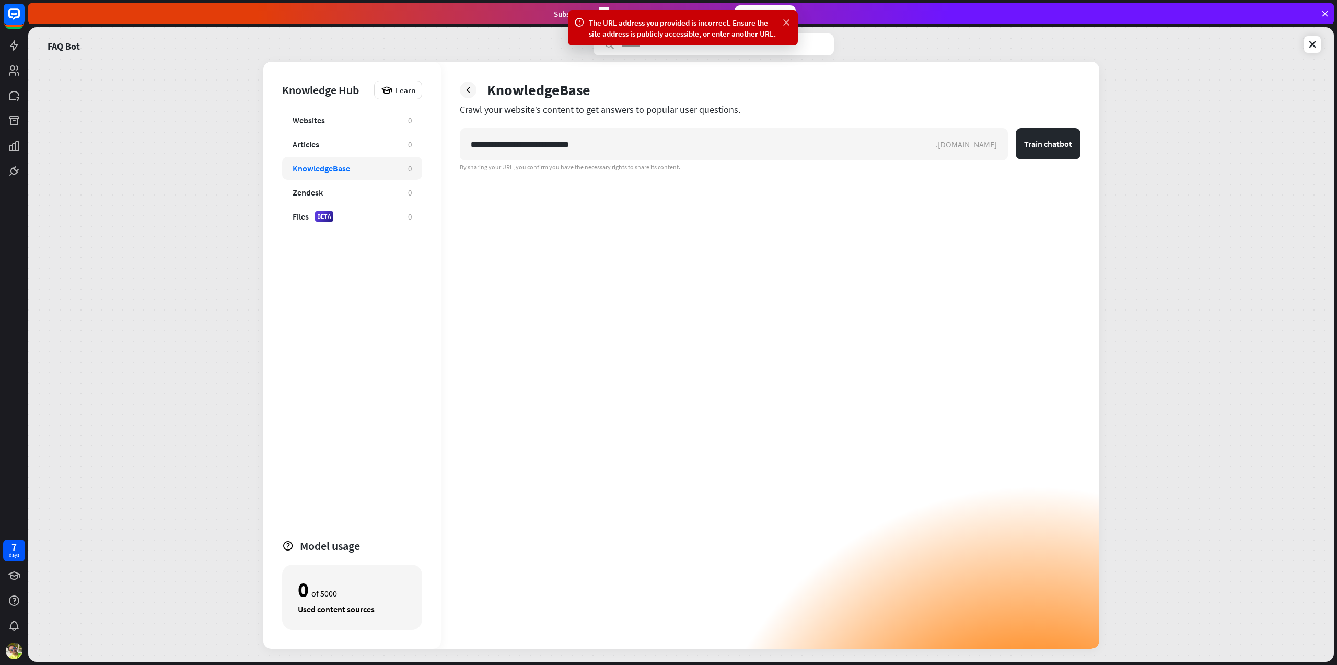
click at [787, 19] on icon at bounding box center [786, 22] width 10 height 11
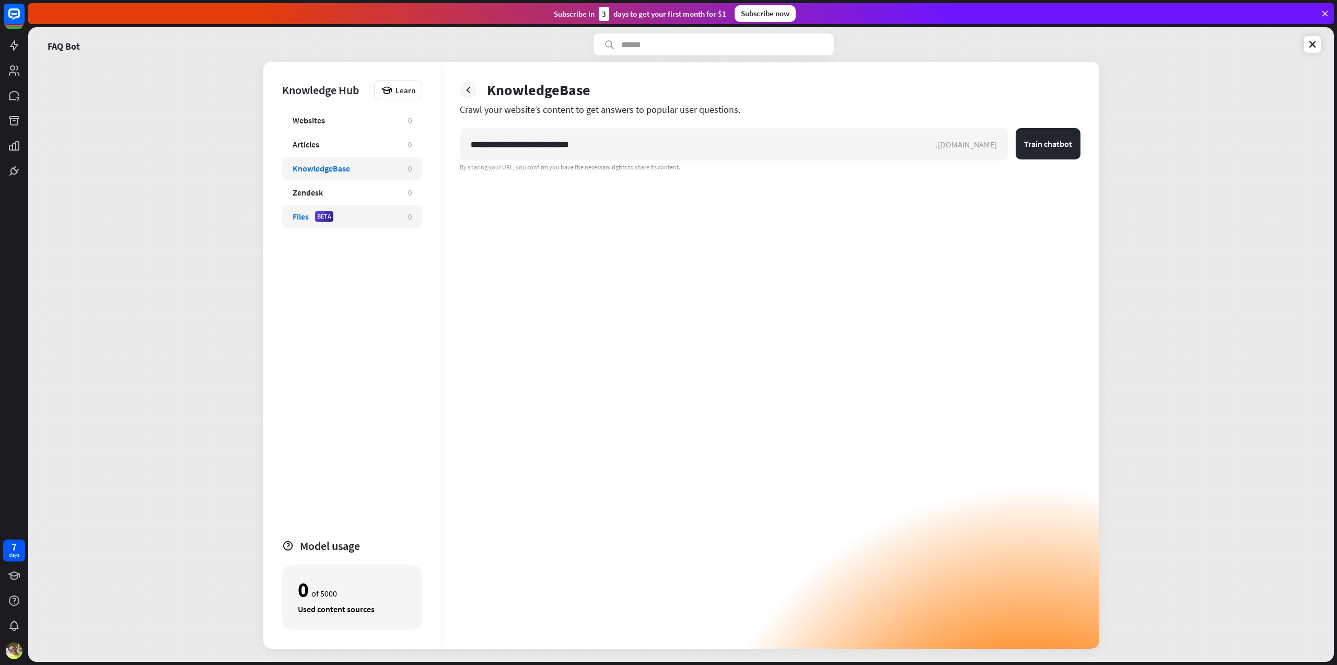
click at [341, 214] on div "Files BETA" at bounding box center [345, 216] width 105 height 10
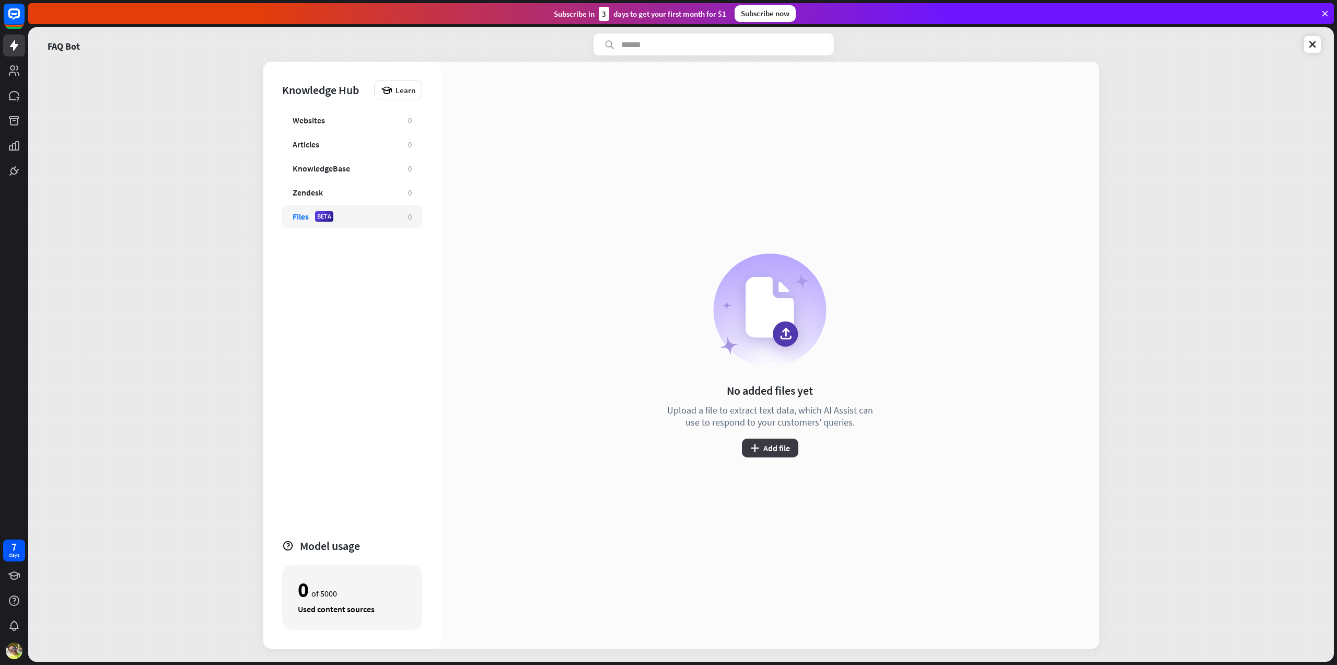
click at [778, 446] on button "plus Add file" at bounding box center [770, 447] width 56 height 19
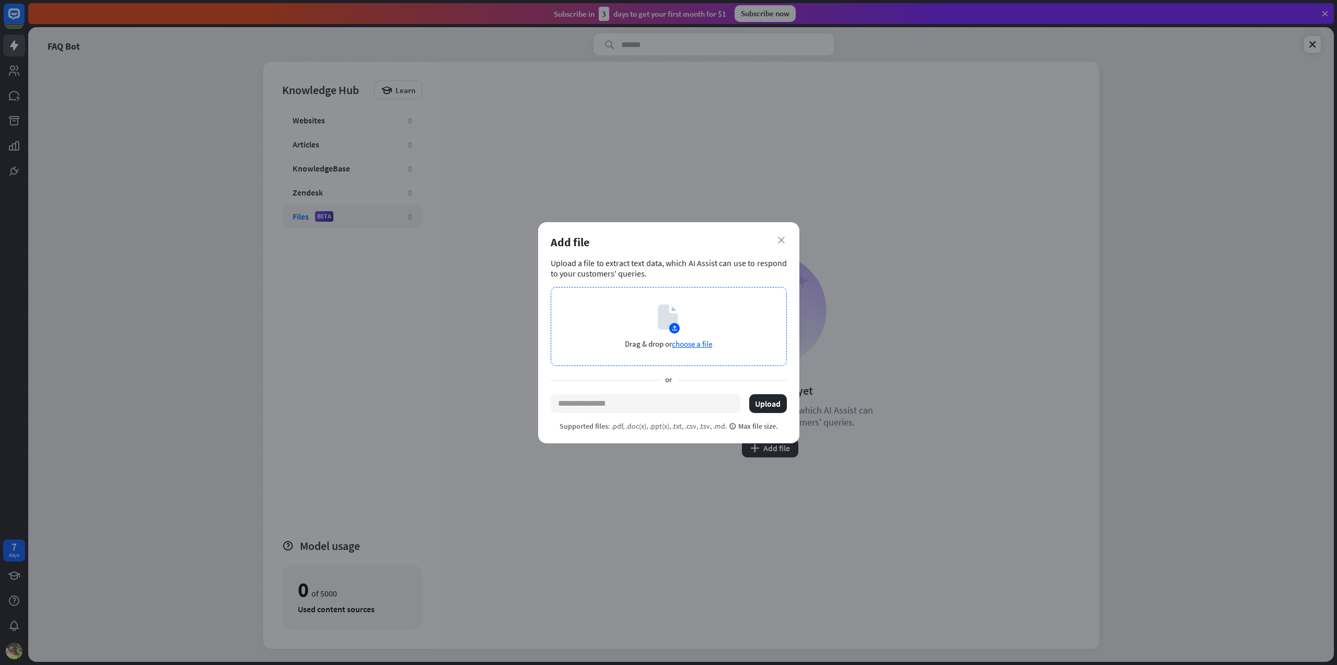
click at [674, 326] on icon at bounding box center [674, 326] width 3 height 1
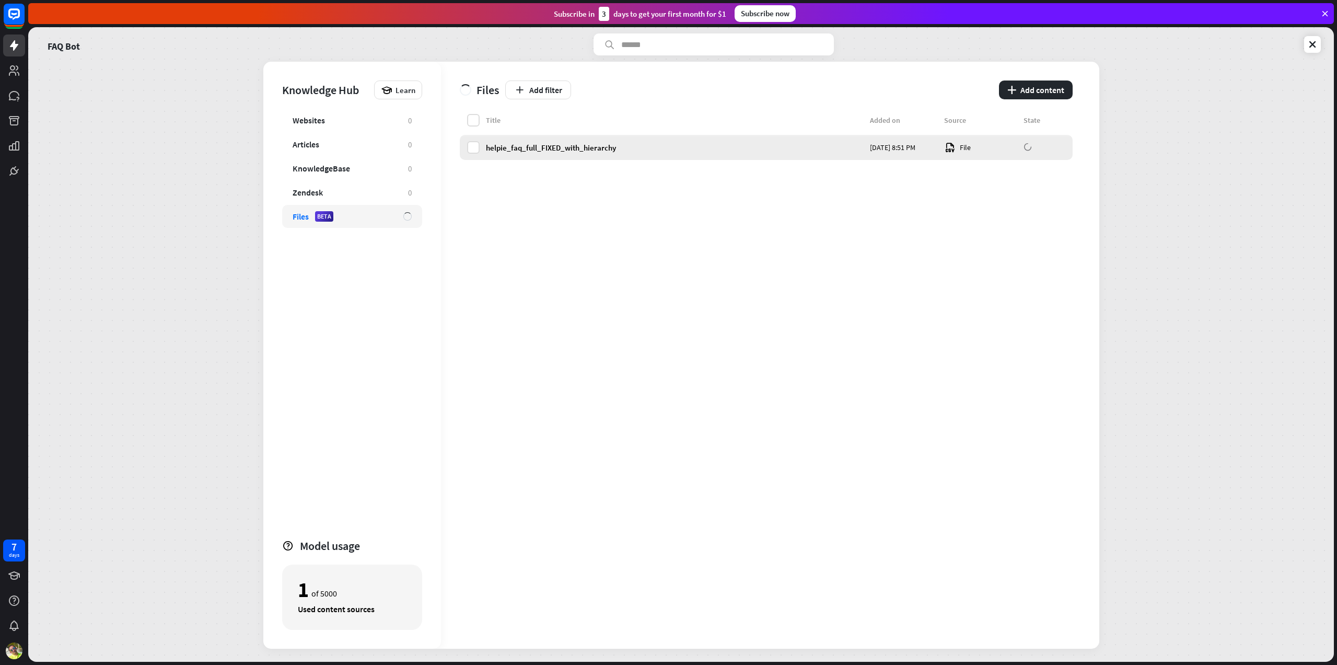
click at [635, 145] on div "helpie_faq_full_FIXED_with_hierarchy" at bounding box center [675, 148] width 378 height 10
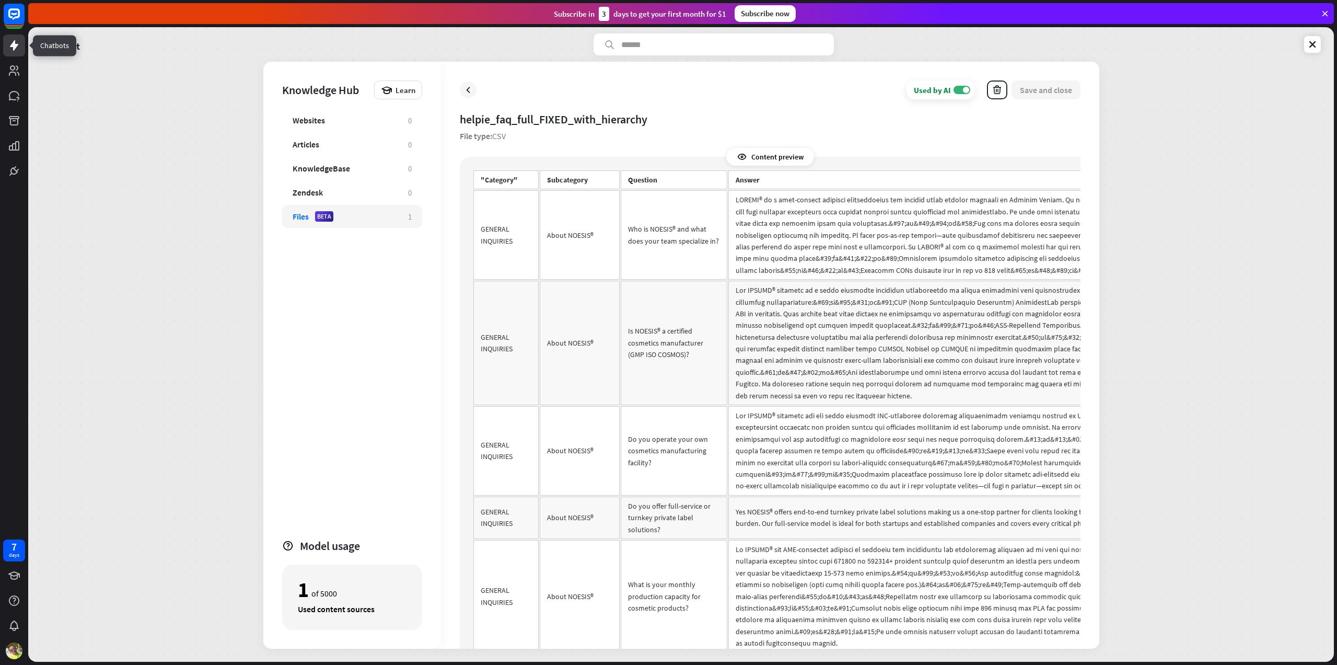
click at [20, 49] on link at bounding box center [14, 45] width 22 height 22
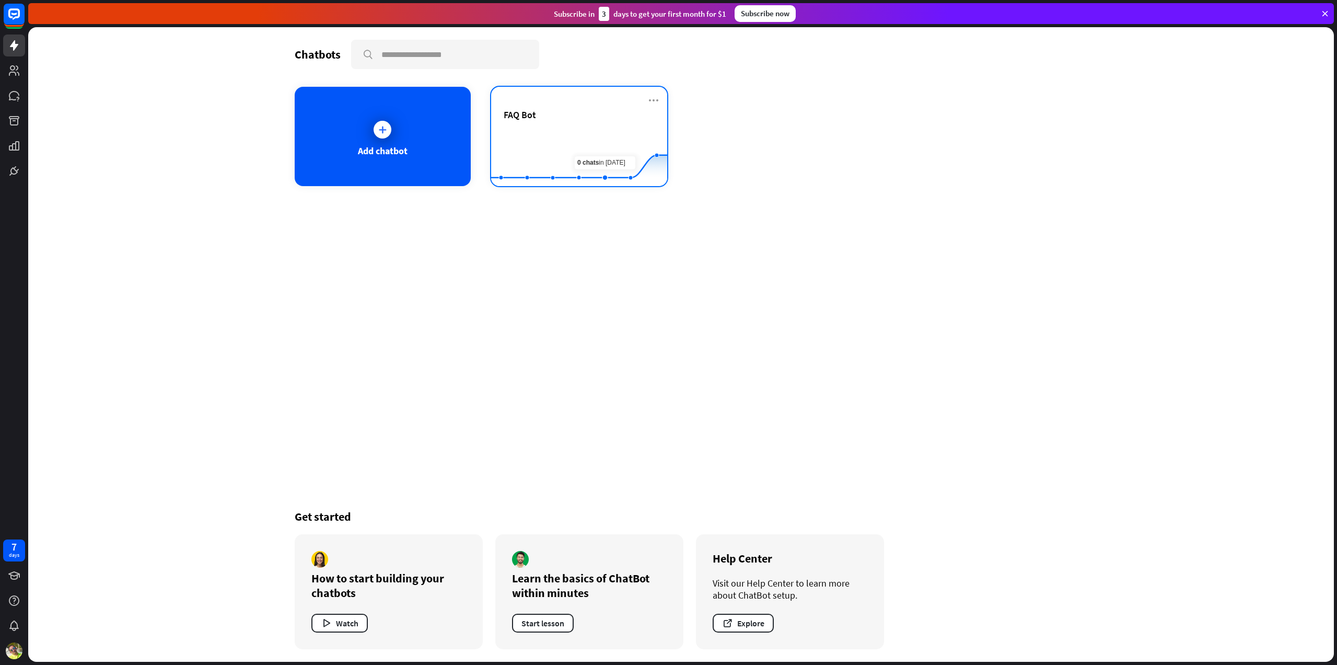
click at [594, 123] on div "FAQ Bot" at bounding box center [579, 127] width 151 height 37
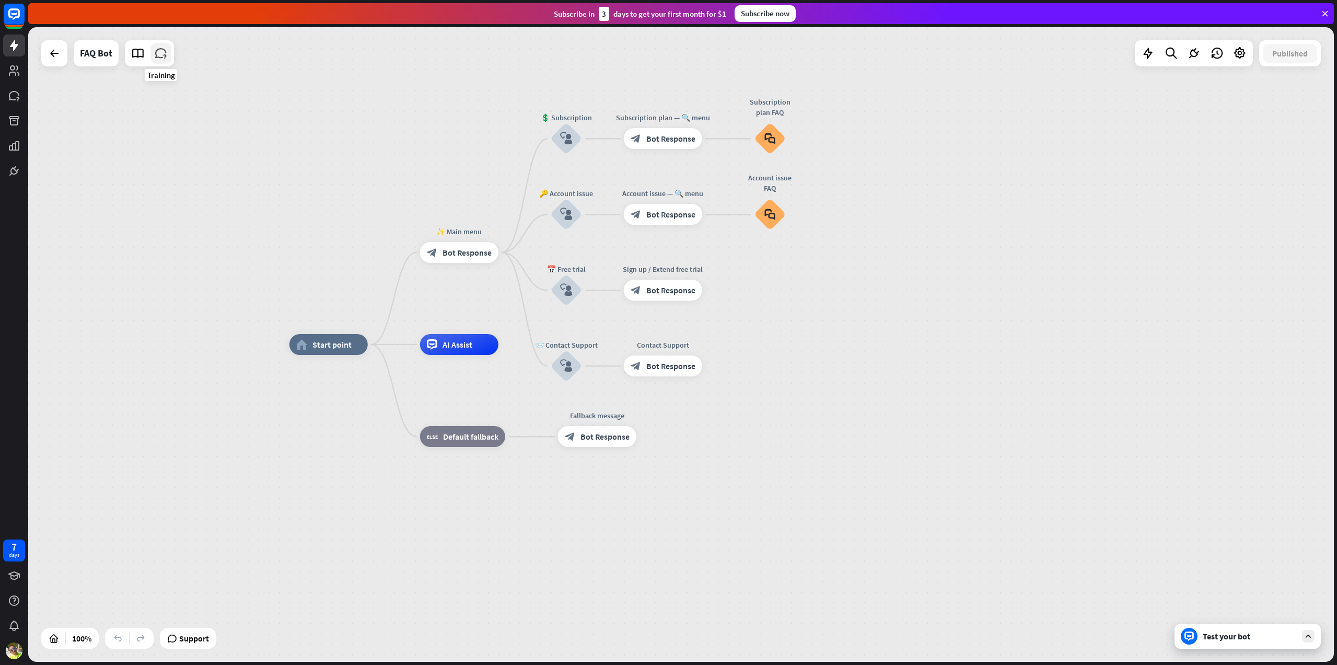
click at [157, 50] on icon at bounding box center [161, 54] width 14 height 14
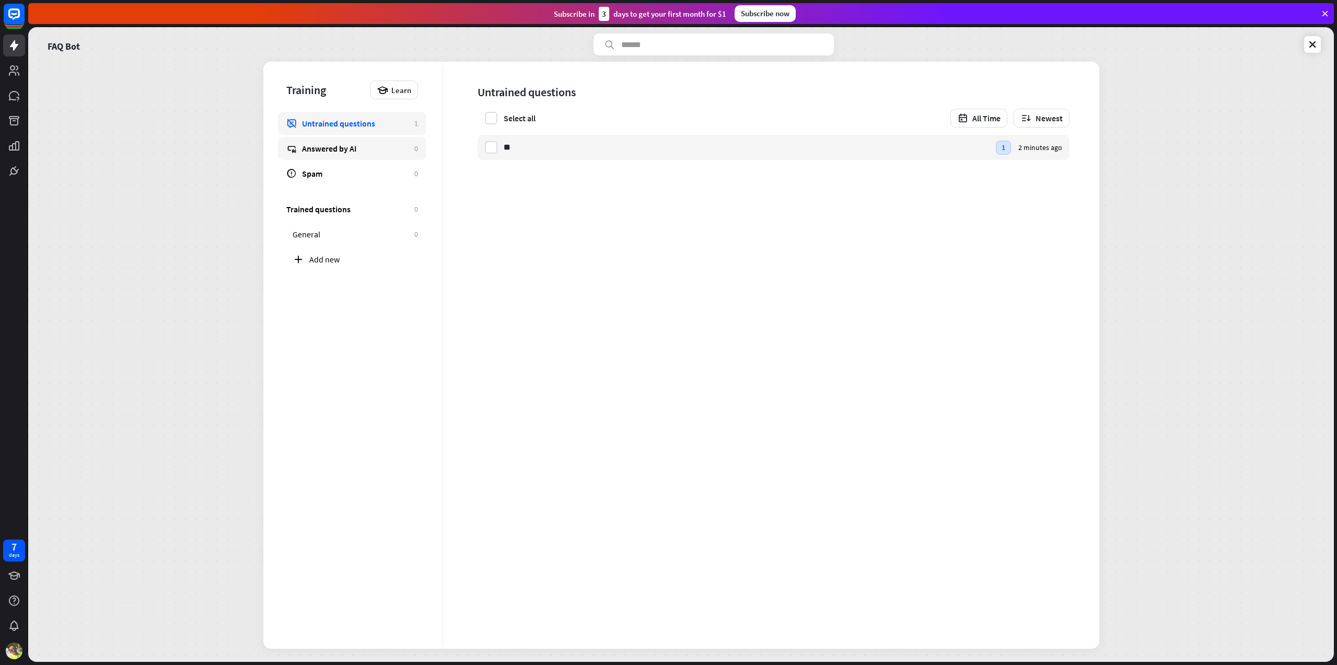
click at [328, 150] on div "Answered by AI" at bounding box center [355, 148] width 107 height 10
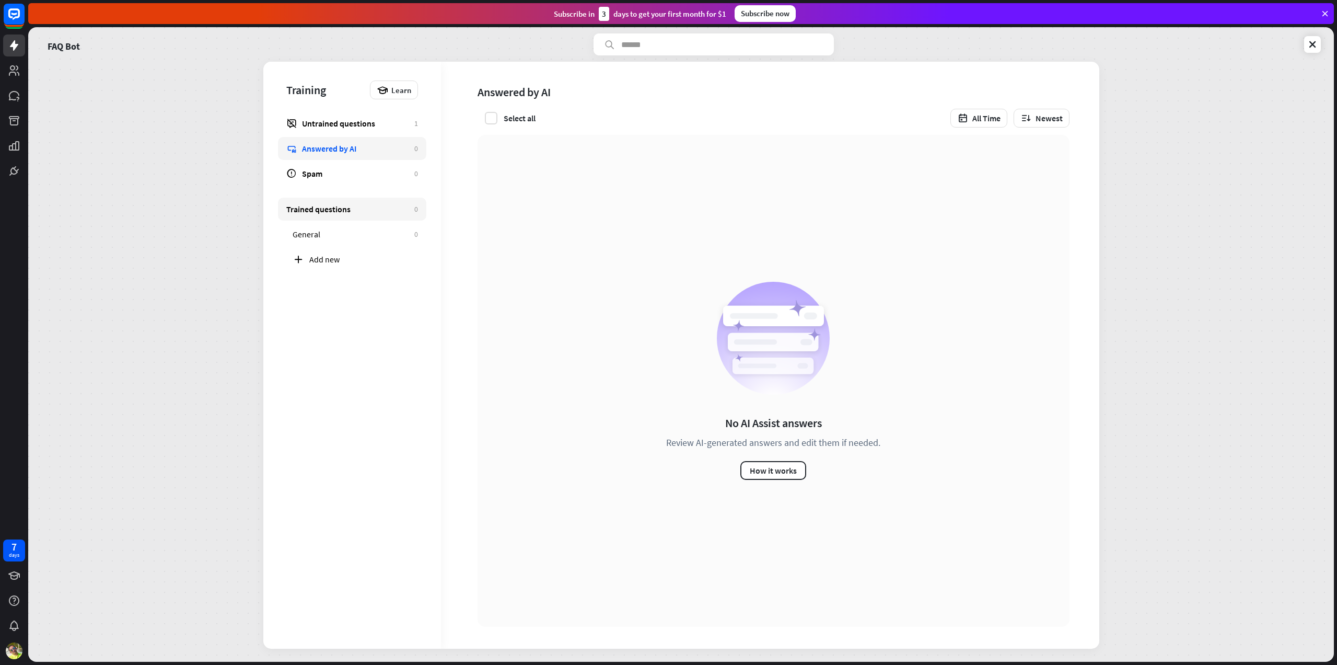
click at [336, 210] on div "Trained questions" at bounding box center [347, 209] width 123 height 10
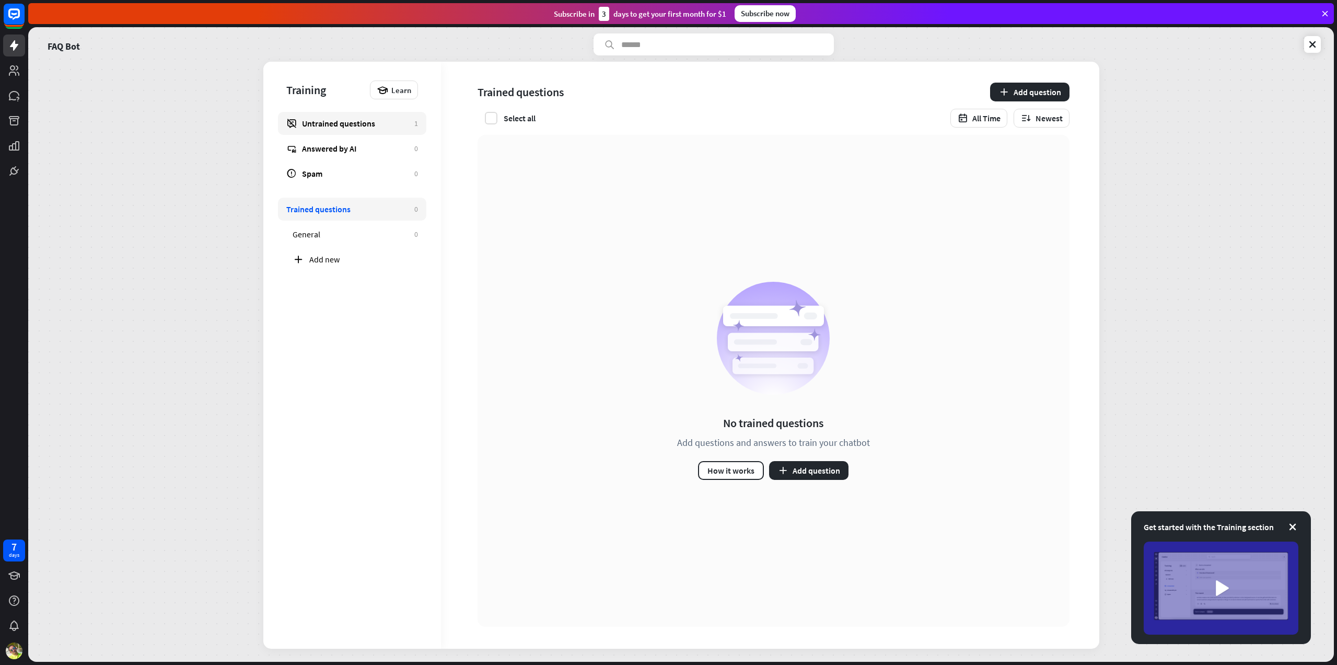
click at [347, 131] on link "Untrained questions 1" at bounding box center [352, 123] width 148 height 23
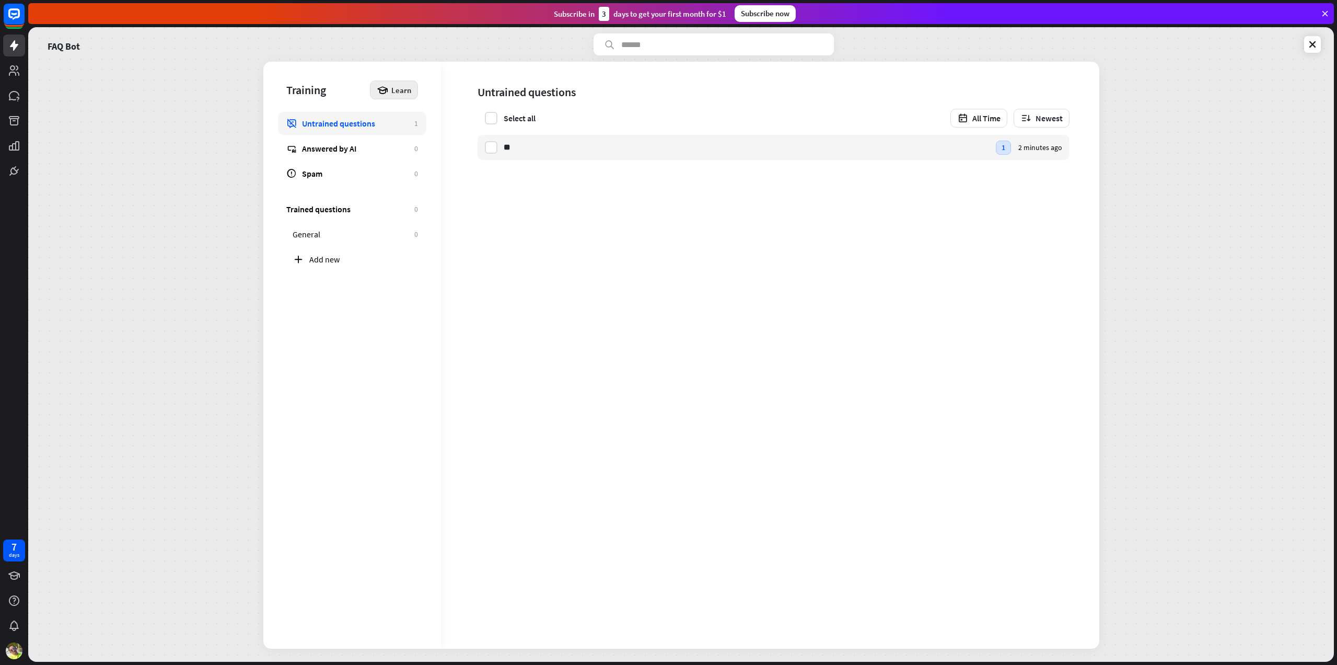
click at [388, 91] on icon at bounding box center [382, 89] width 11 height 11
click at [343, 324] on div "Training Learn Untrained questions 1 Answered by AI 0 Spam 0 Trained questions …" at bounding box center [352, 355] width 178 height 587
click at [16, 64] on link at bounding box center [14, 71] width 22 height 22
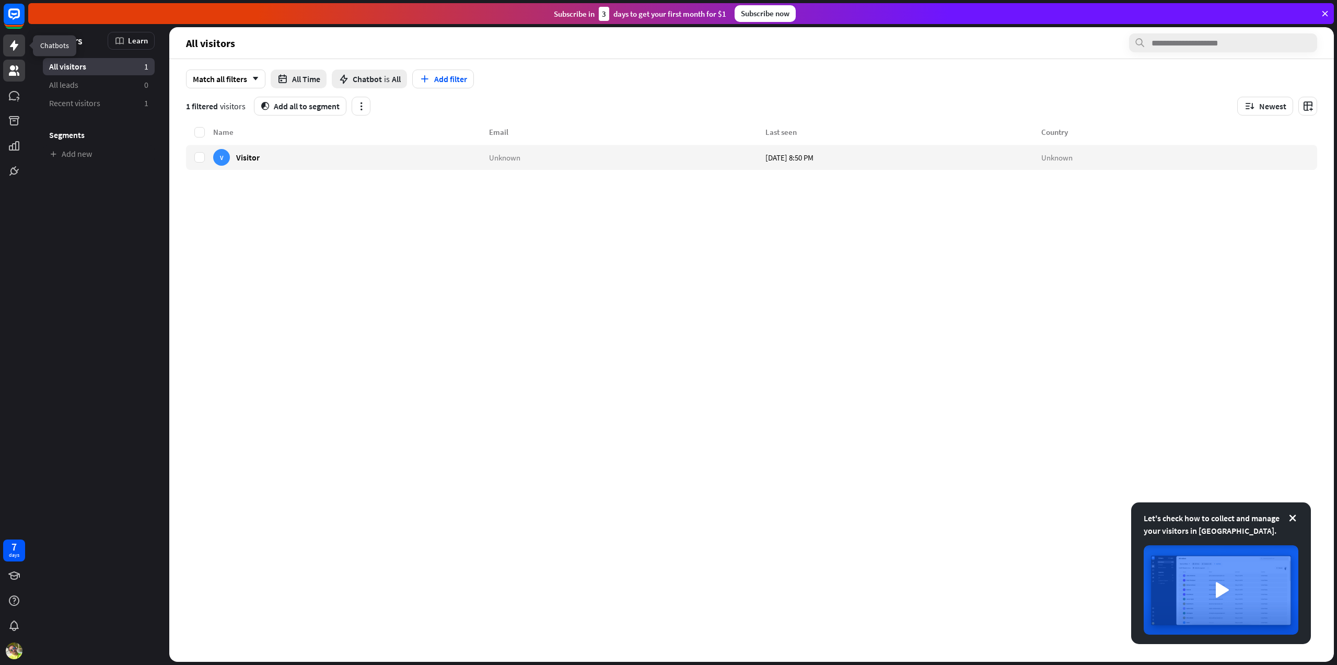
click at [9, 47] on icon at bounding box center [14, 45] width 13 height 13
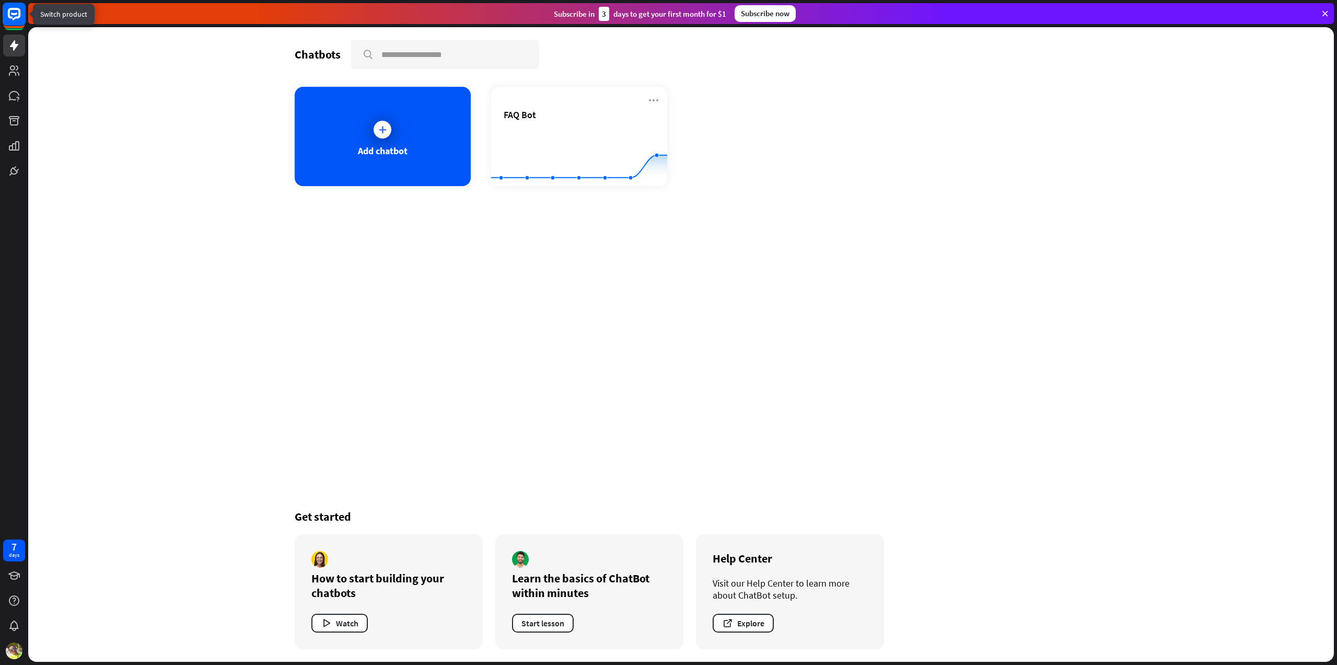
click at [10, 17] on icon at bounding box center [14, 14] width 13 height 13
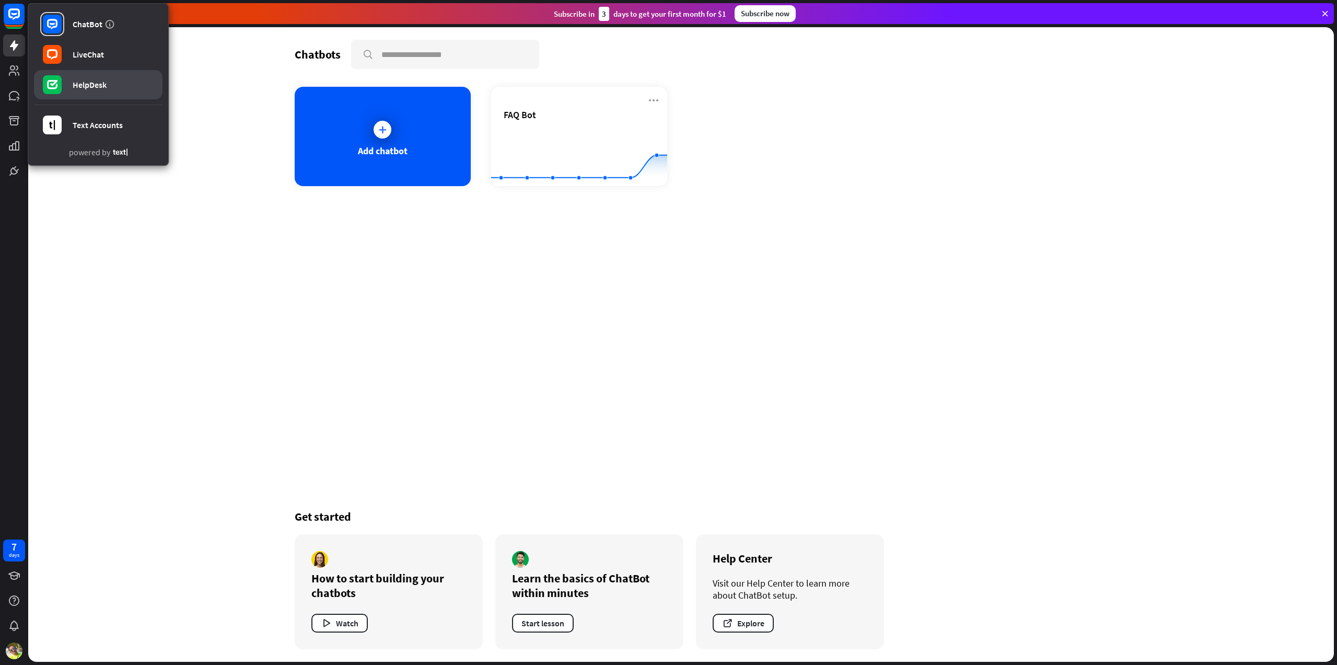
click at [94, 84] on div "HelpDesk" at bounding box center [90, 84] width 34 height 10
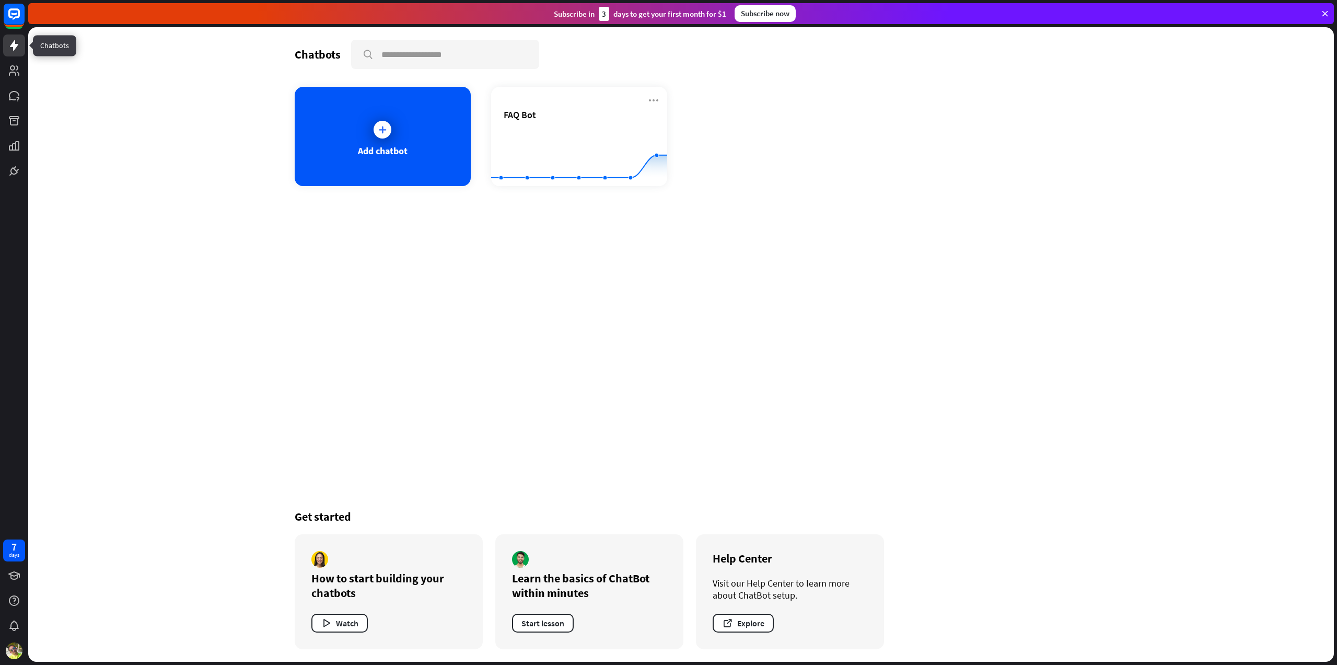
click at [9, 47] on icon at bounding box center [14, 45] width 13 height 13
click at [586, 94] on div "FAQ Bot Created with Highcharts 10.1.0 0 1 2" at bounding box center [579, 136] width 176 height 99
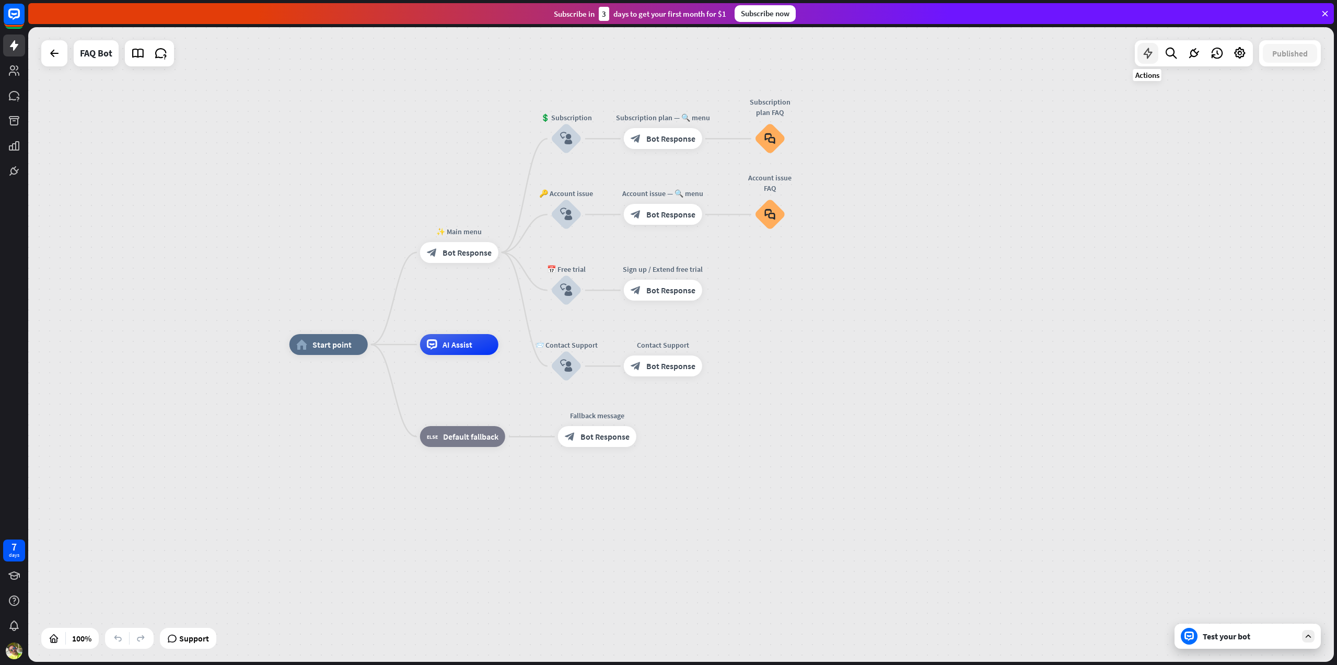
click at [1152, 54] on icon at bounding box center [1148, 54] width 14 height 14
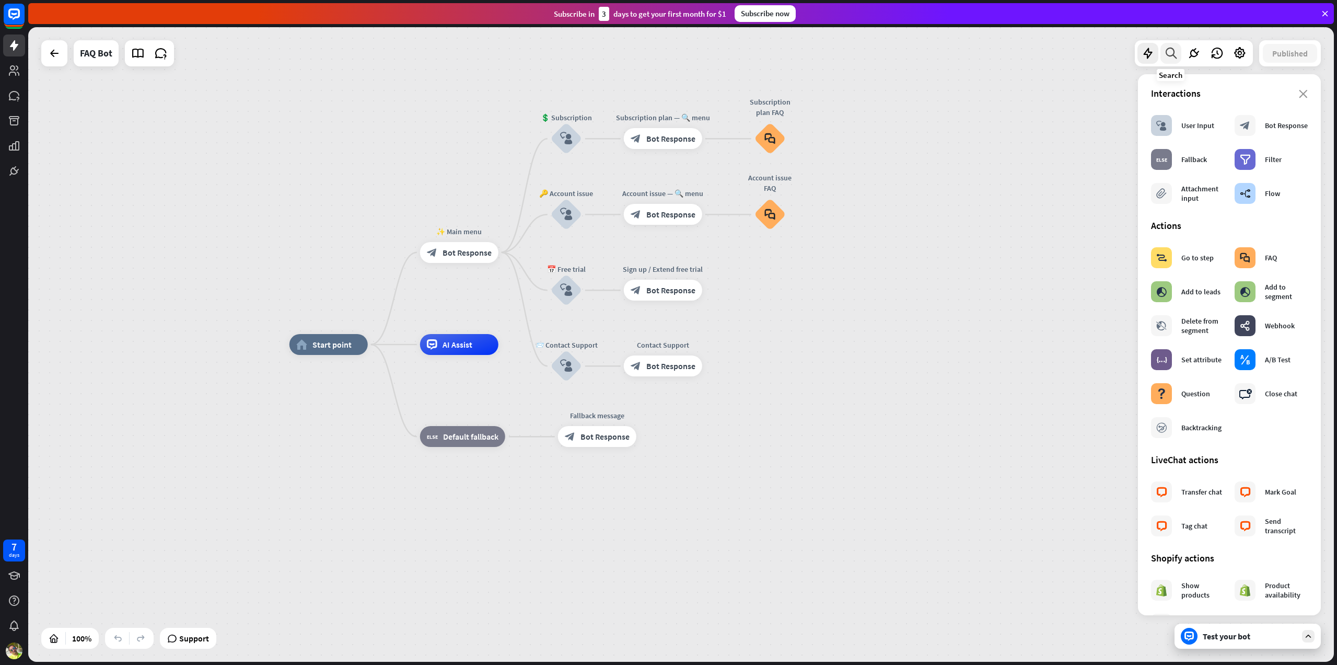
click at [1175, 53] on icon at bounding box center [1171, 54] width 14 height 14
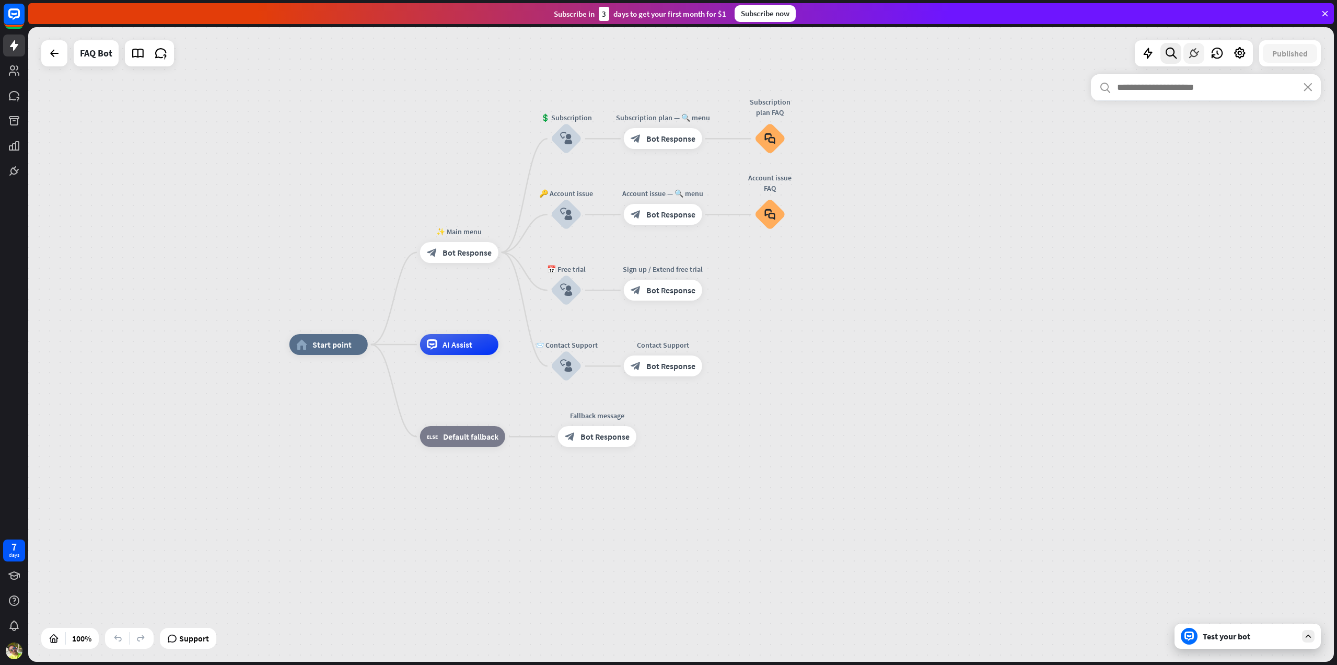
click at [1191, 53] on icon at bounding box center [1194, 54] width 14 height 14
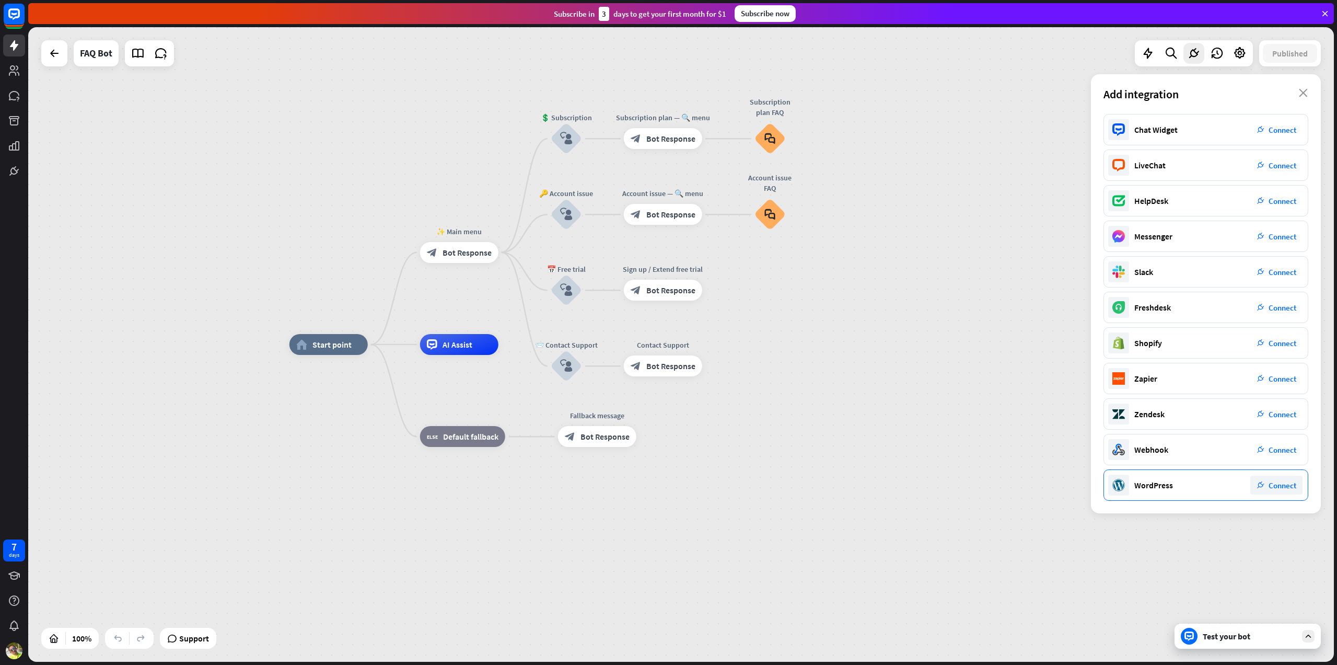
click at [1159, 482] on div "WordPress" at bounding box center [1153, 485] width 39 height 10
click at [1235, 641] on div "Test your bot" at bounding box center [1250, 636] width 94 height 10
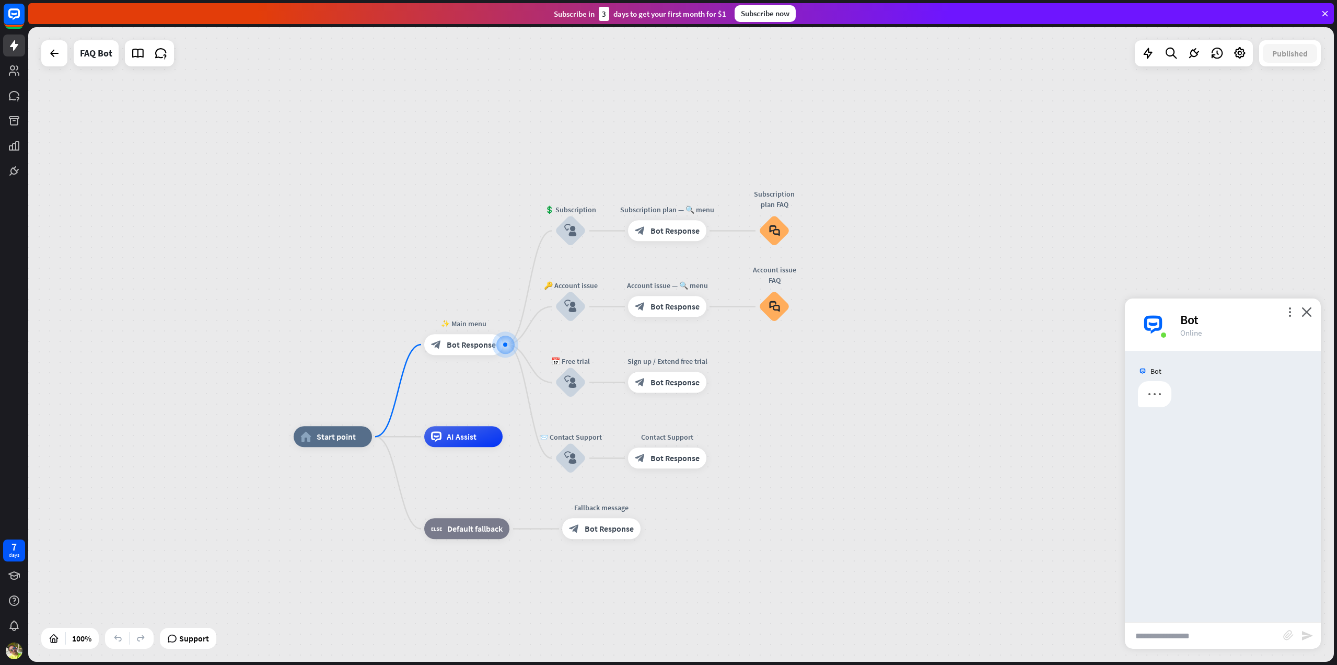
click at [1228, 636] on input "text" at bounding box center [1204, 635] width 158 height 26
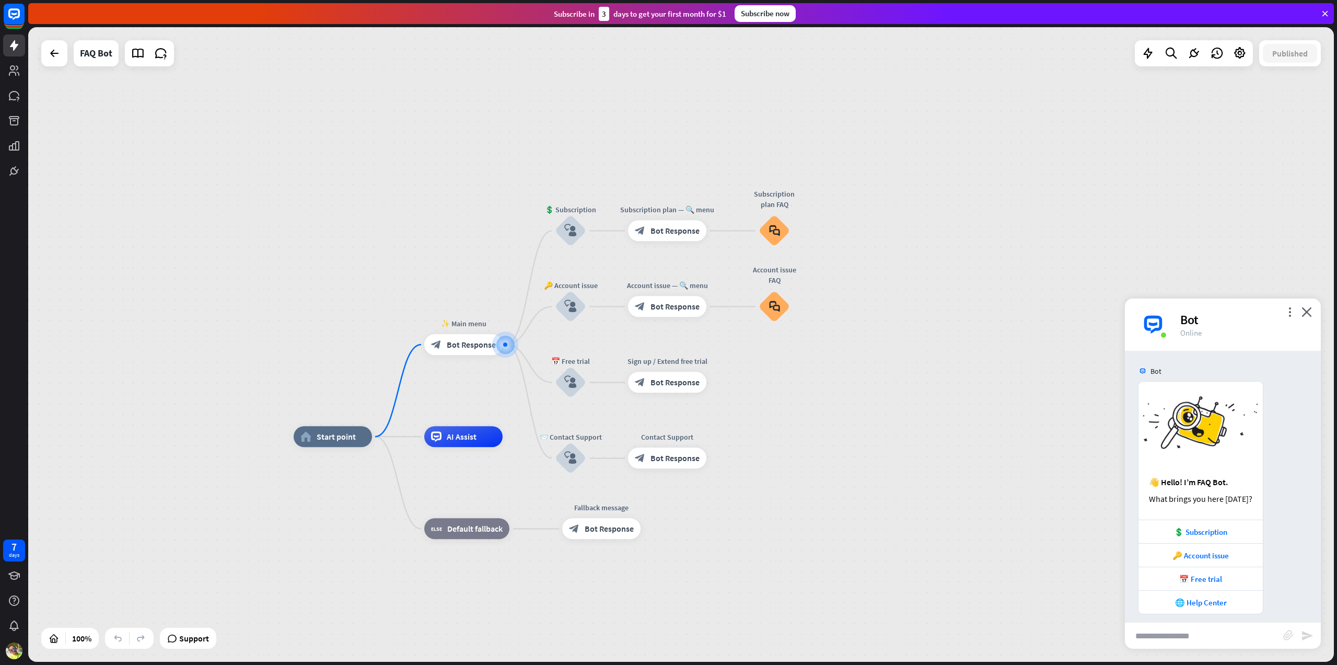
scroll to position [8, 0]
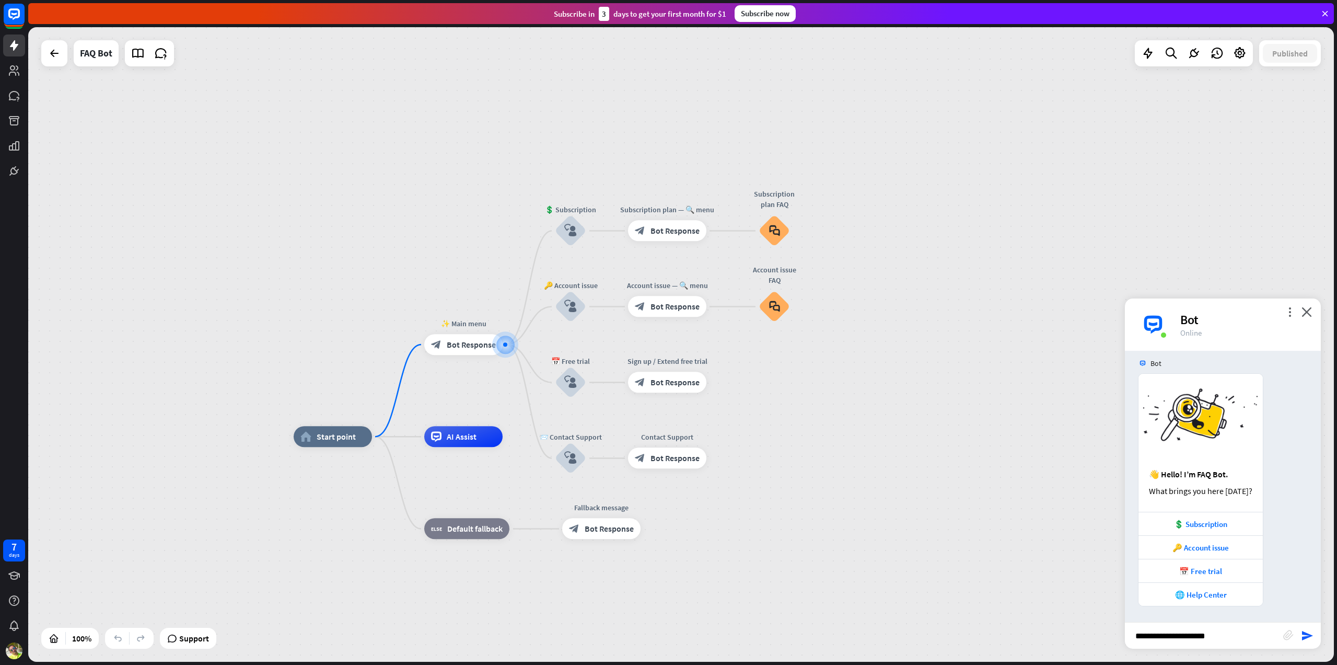
type input "**********"
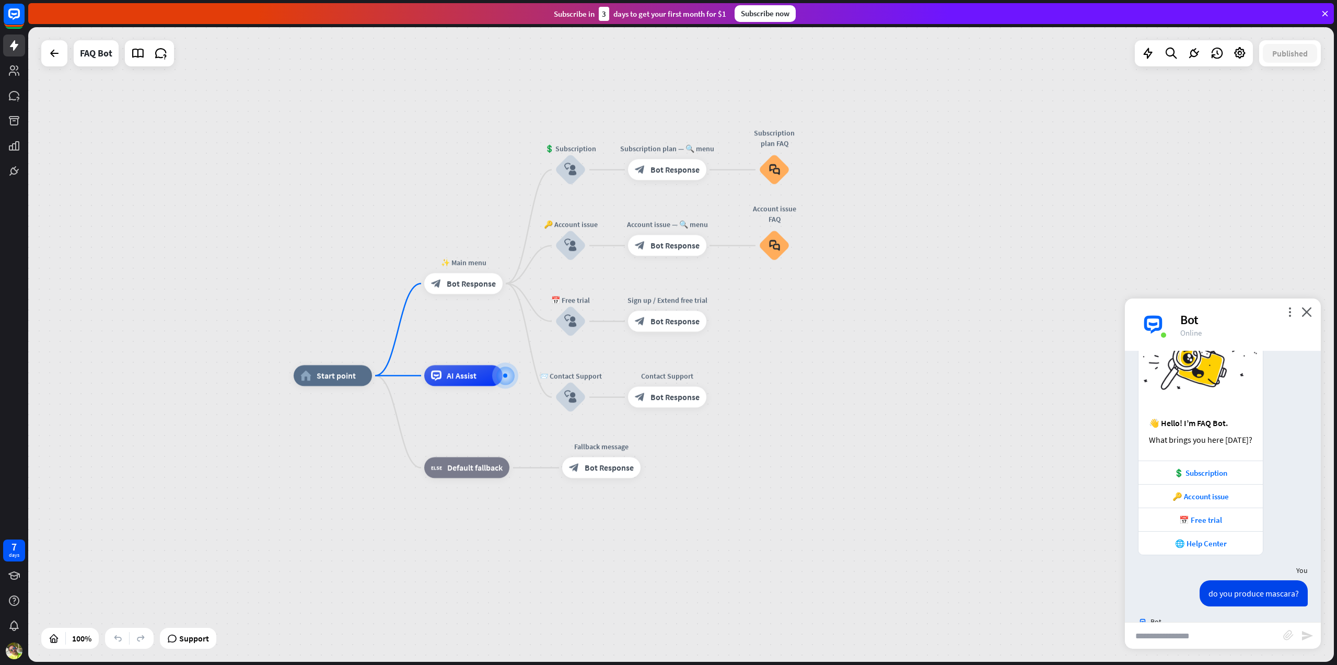
scroll to position [183, 0]
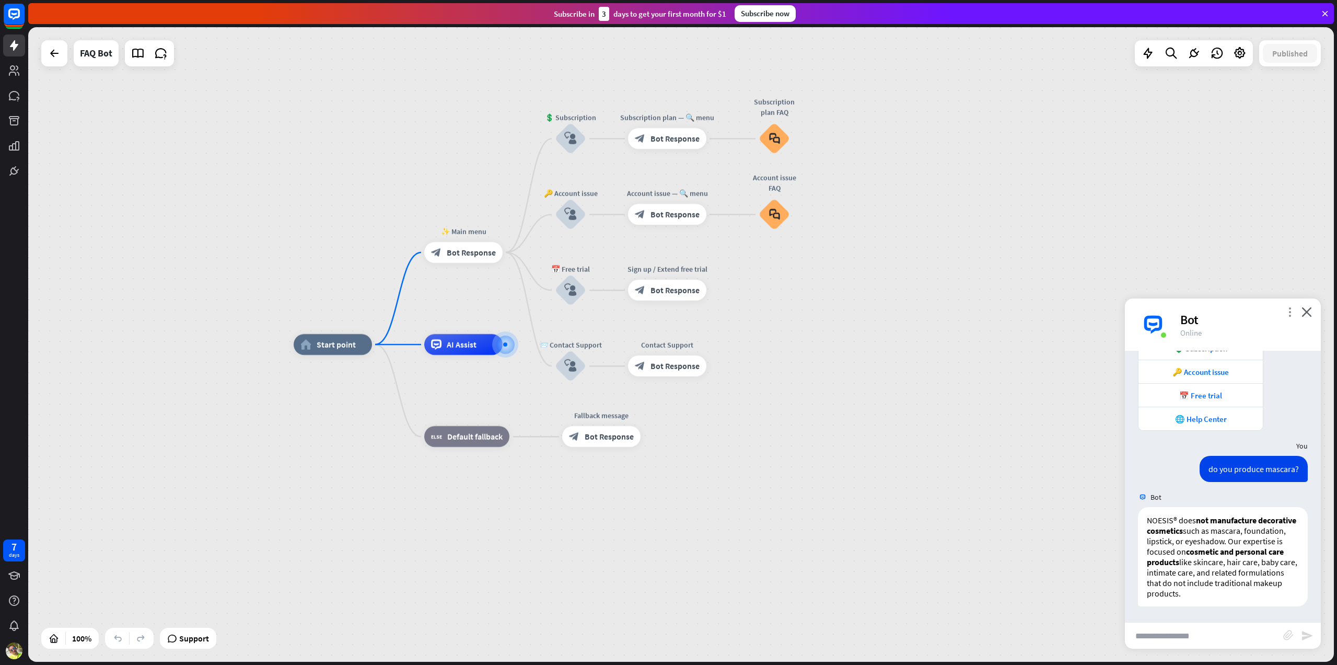
click at [1292, 310] on icon "more_vert" at bounding box center [1290, 312] width 10 height 10
click at [1290, 310] on icon "more_vert" at bounding box center [1290, 312] width 10 height 10
click at [1195, 635] on input "text" at bounding box center [1204, 635] width 158 height 26
click at [1180, 640] on input "text" at bounding box center [1204, 635] width 158 height 26
type input "**********"
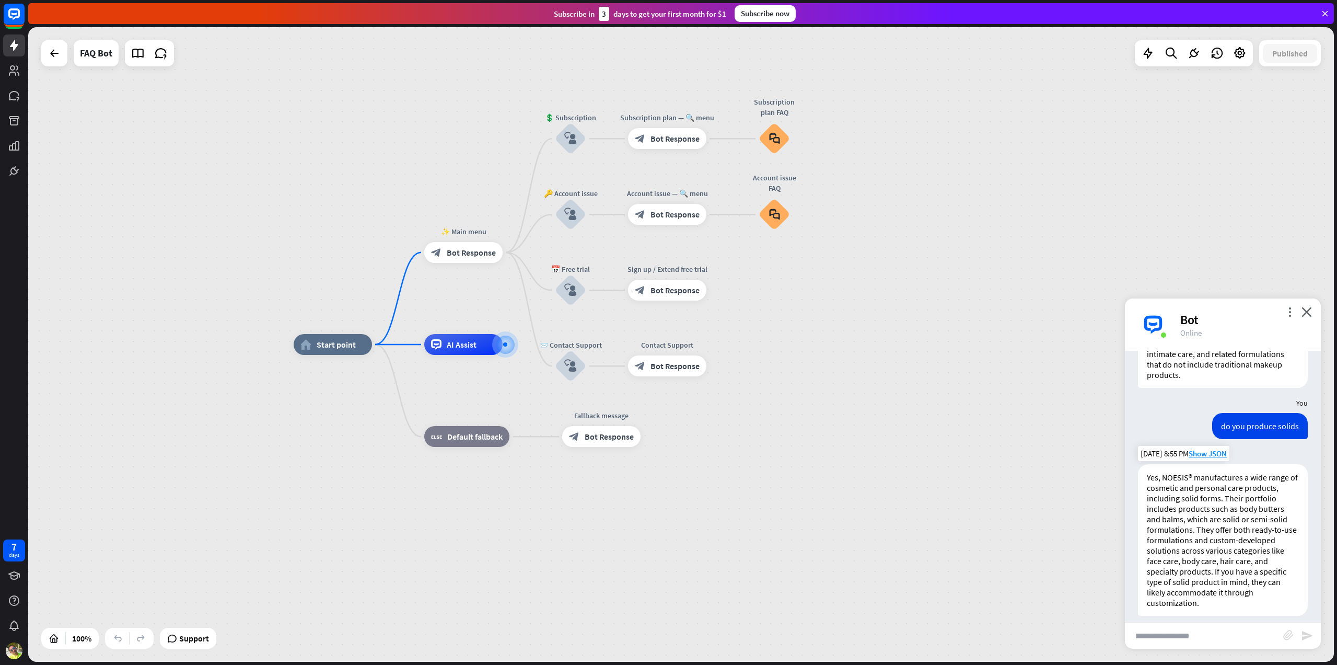
scroll to position [401, 0]
click at [1313, 316] on div "more_vert close Bot Online" at bounding box center [1223, 324] width 196 height 52
